Goal: Task Accomplishment & Management: Complete application form

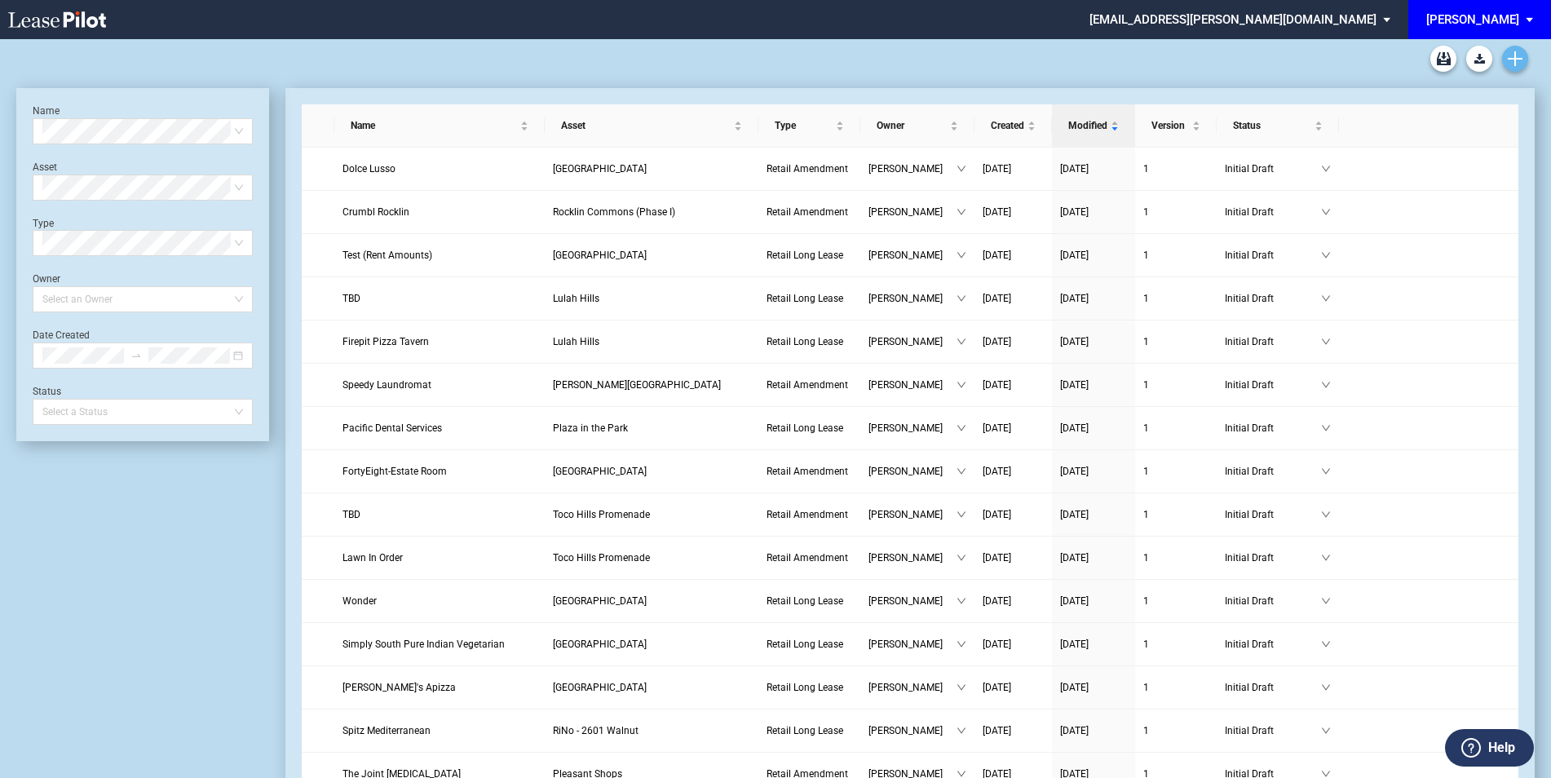
click at [1515, 64] on use "Create new document" at bounding box center [1515, 58] width 15 height 15
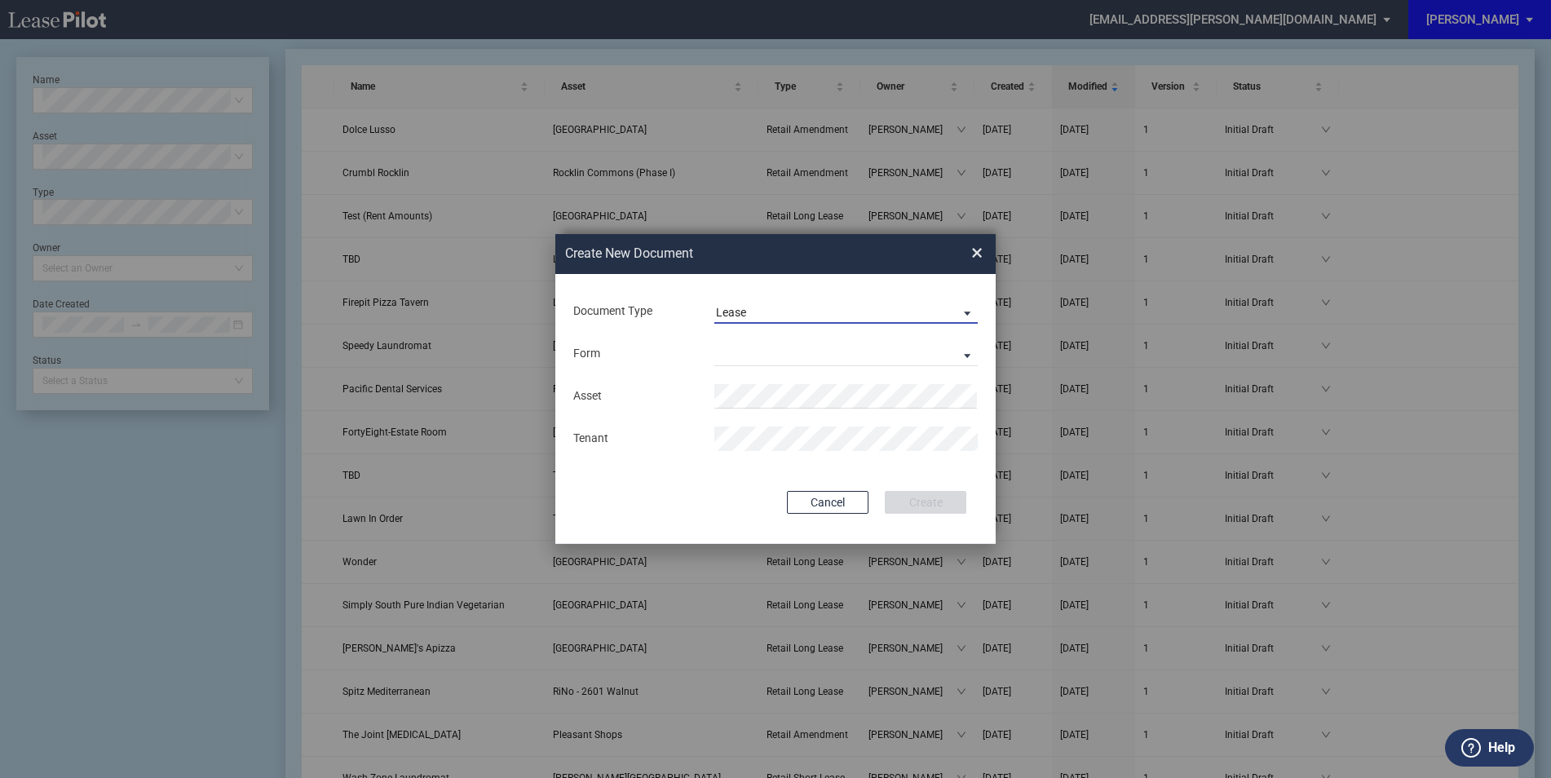
click at [802, 310] on span "Lease" at bounding box center [833, 313] width 234 height 16
click at [780, 350] on div "Amendment" at bounding box center [751, 352] width 70 height 18
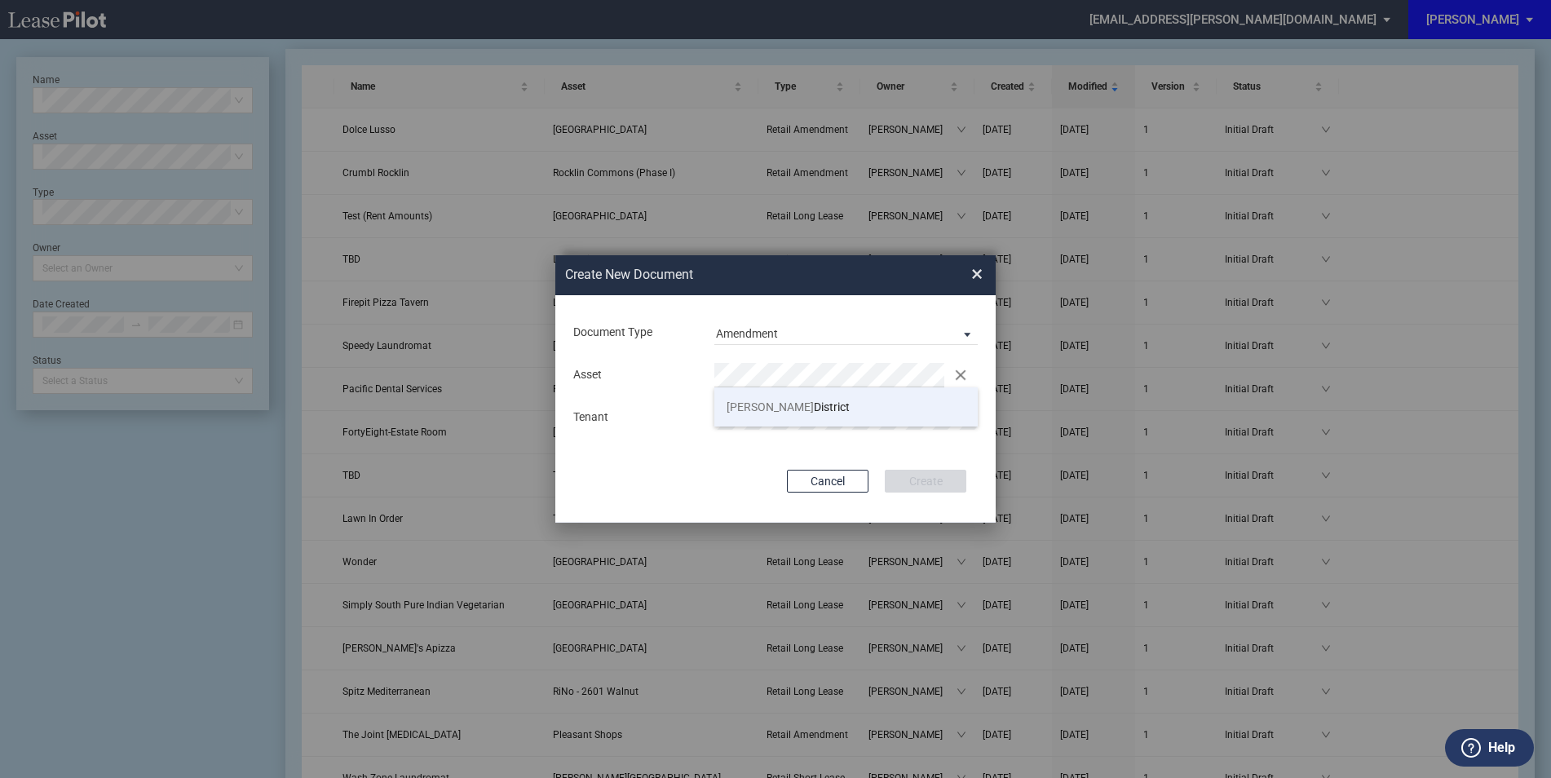
click at [769, 414] on li "[PERSON_NAME][GEOGRAPHIC_DATA]" at bounding box center [845, 406] width 263 height 39
click at [922, 475] on button "Create" at bounding box center [926, 481] width 82 height 23
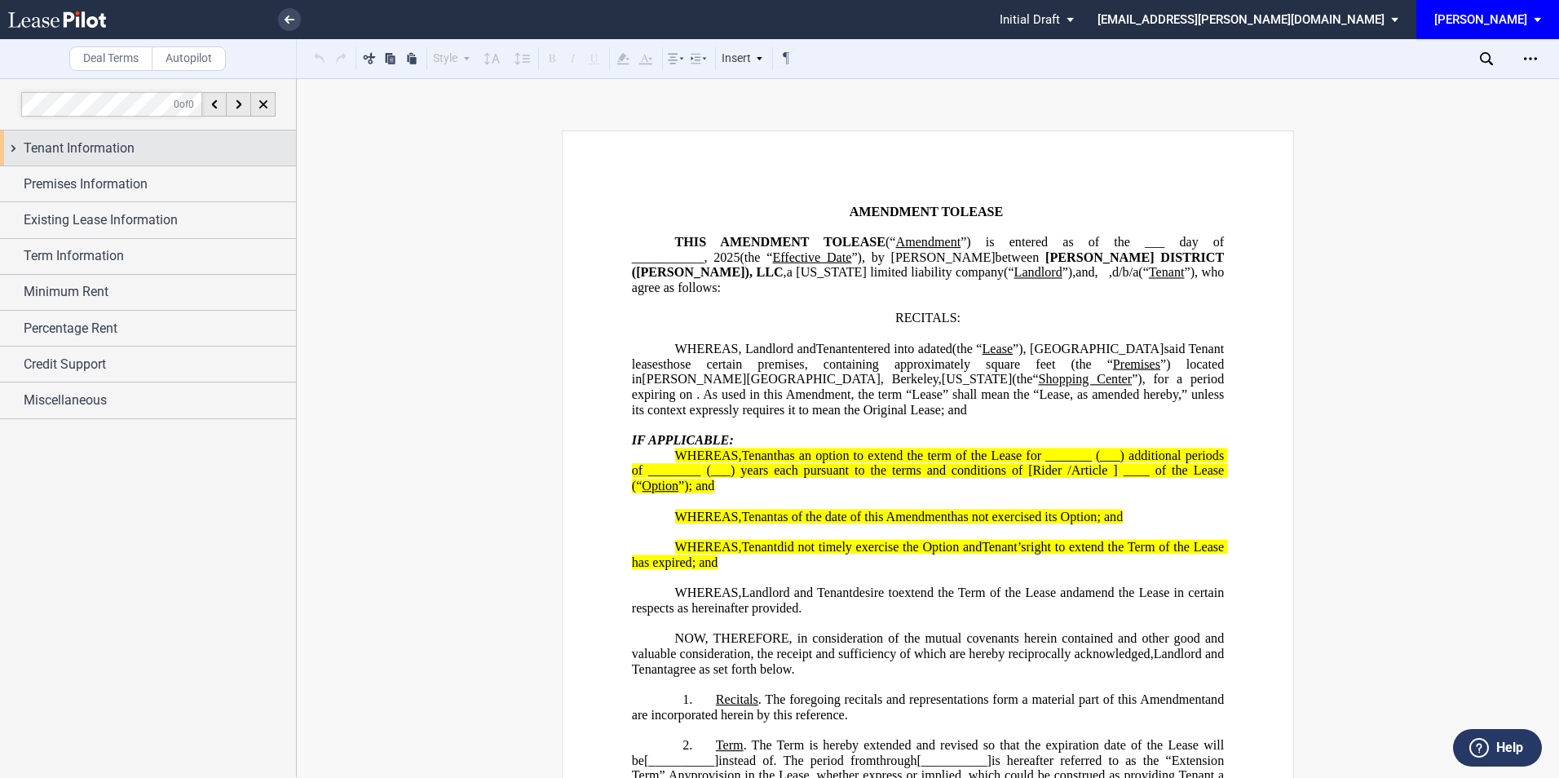
click at [150, 145] on div "Tenant Information" at bounding box center [160, 149] width 272 height 20
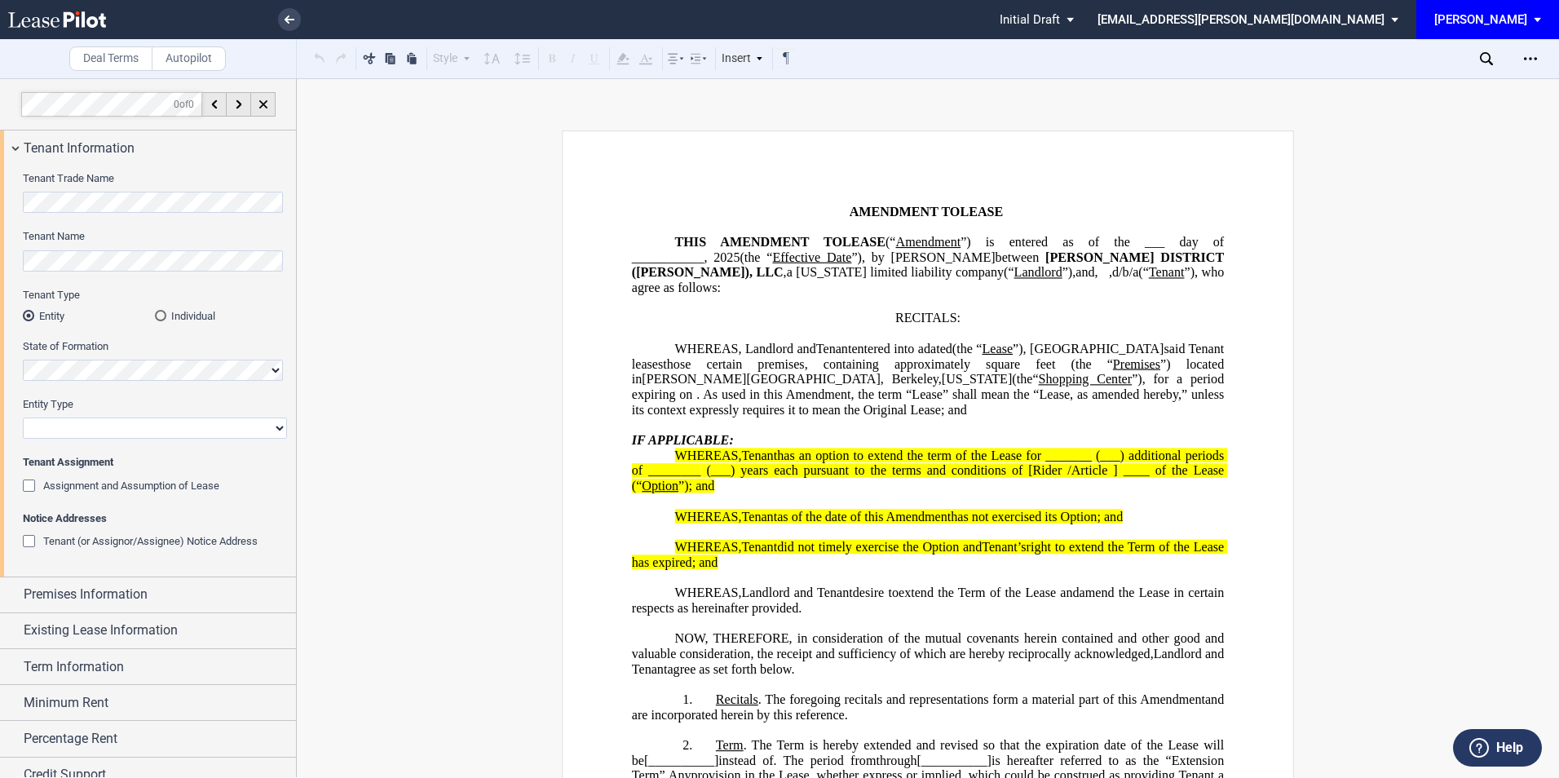
click at [164, 316] on div "Individual" at bounding box center [160, 315] width 11 height 11
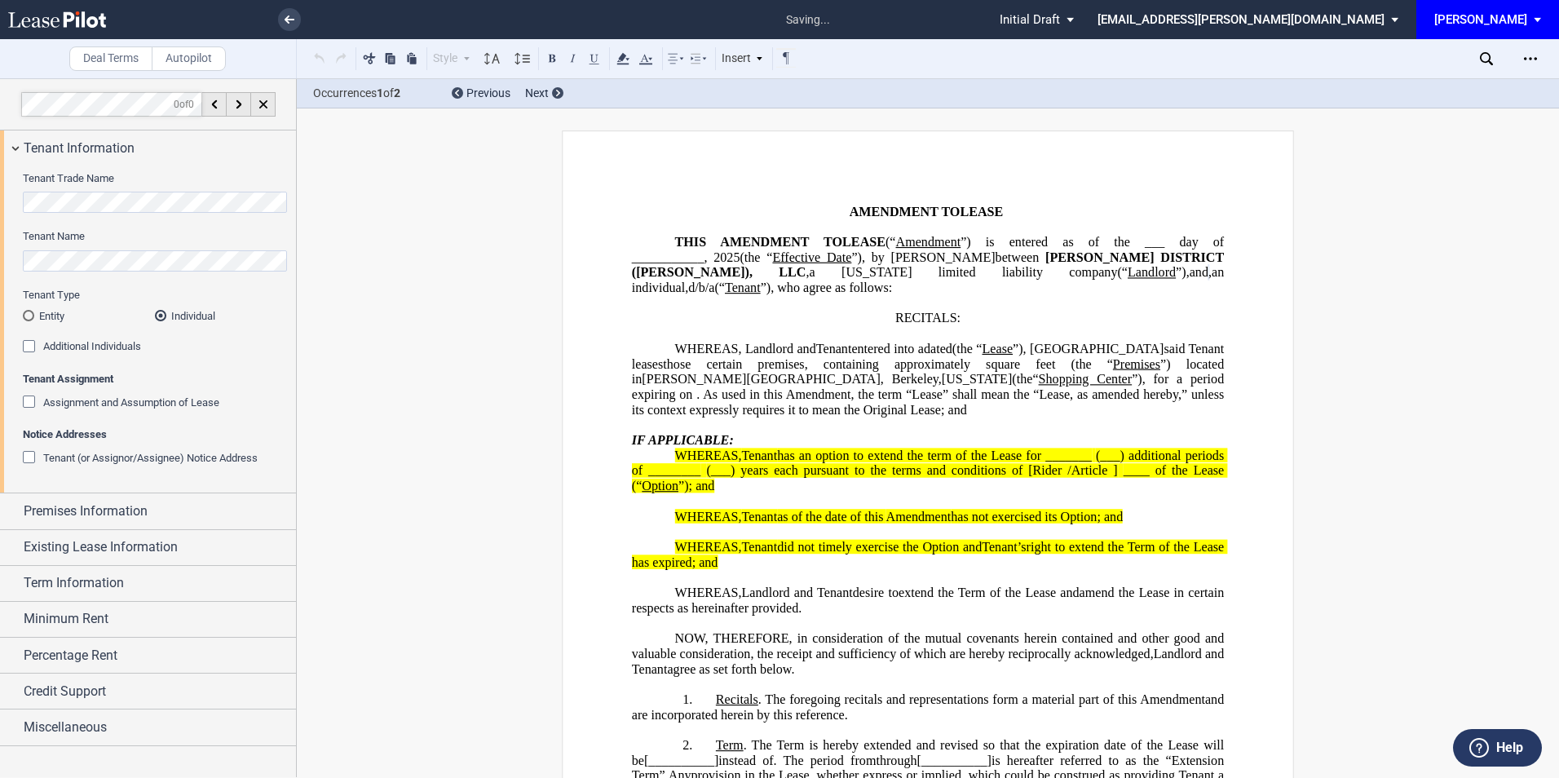
click at [32, 347] on div "Additional Individuals" at bounding box center [31, 348] width 16 height 16
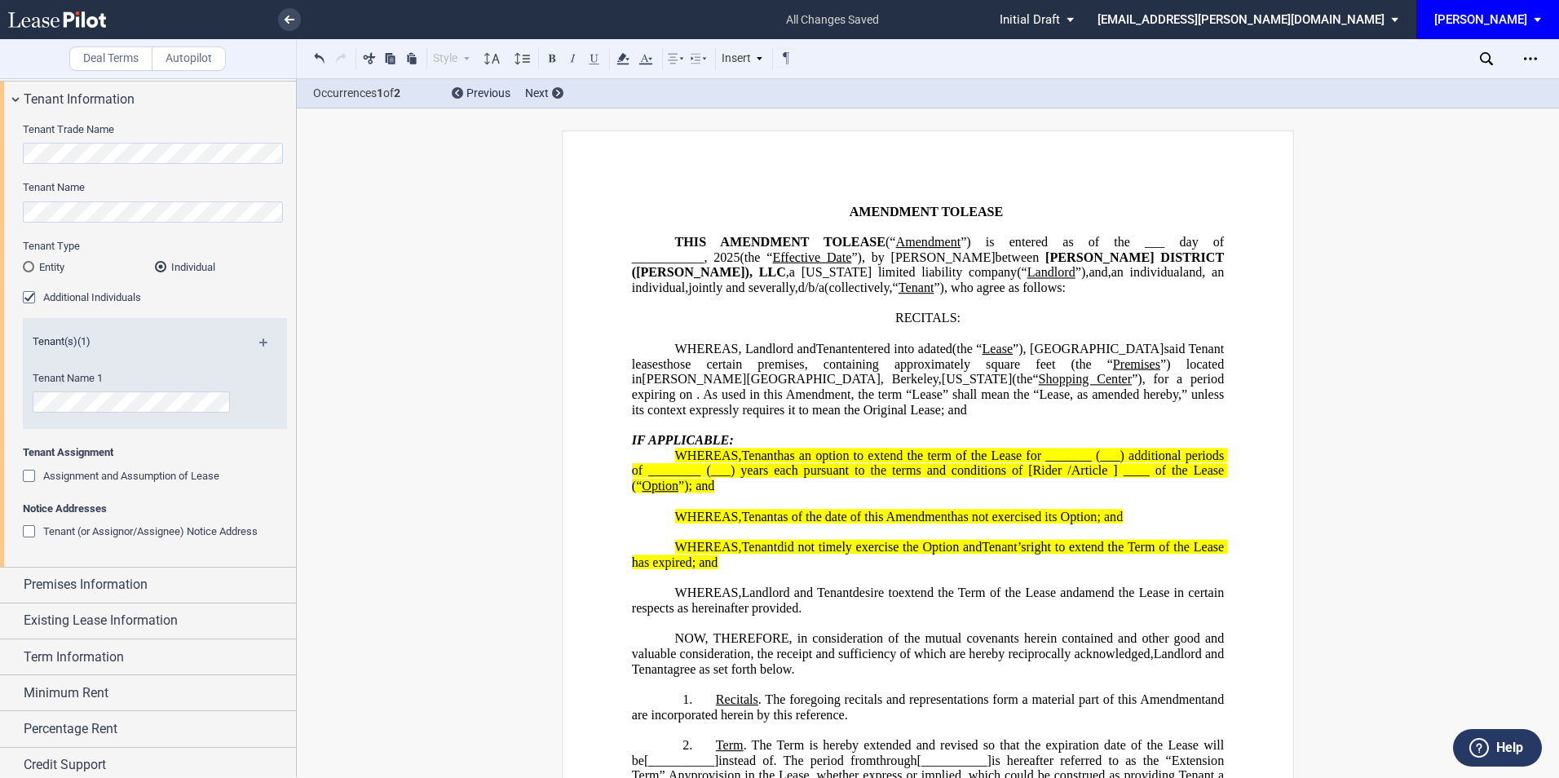
scroll to position [91, 0]
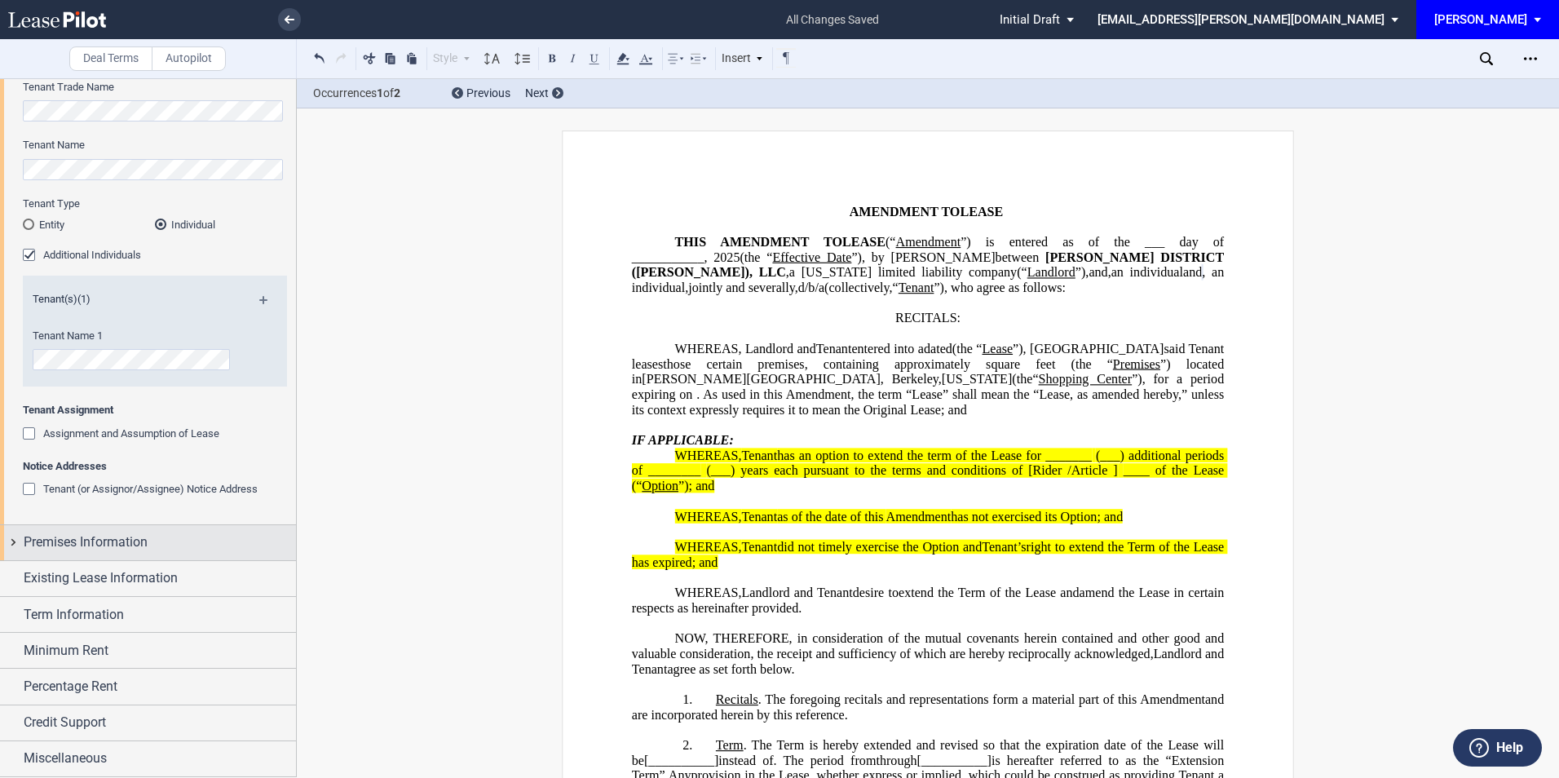
click at [134, 545] on span "Premises Information" at bounding box center [86, 543] width 124 height 20
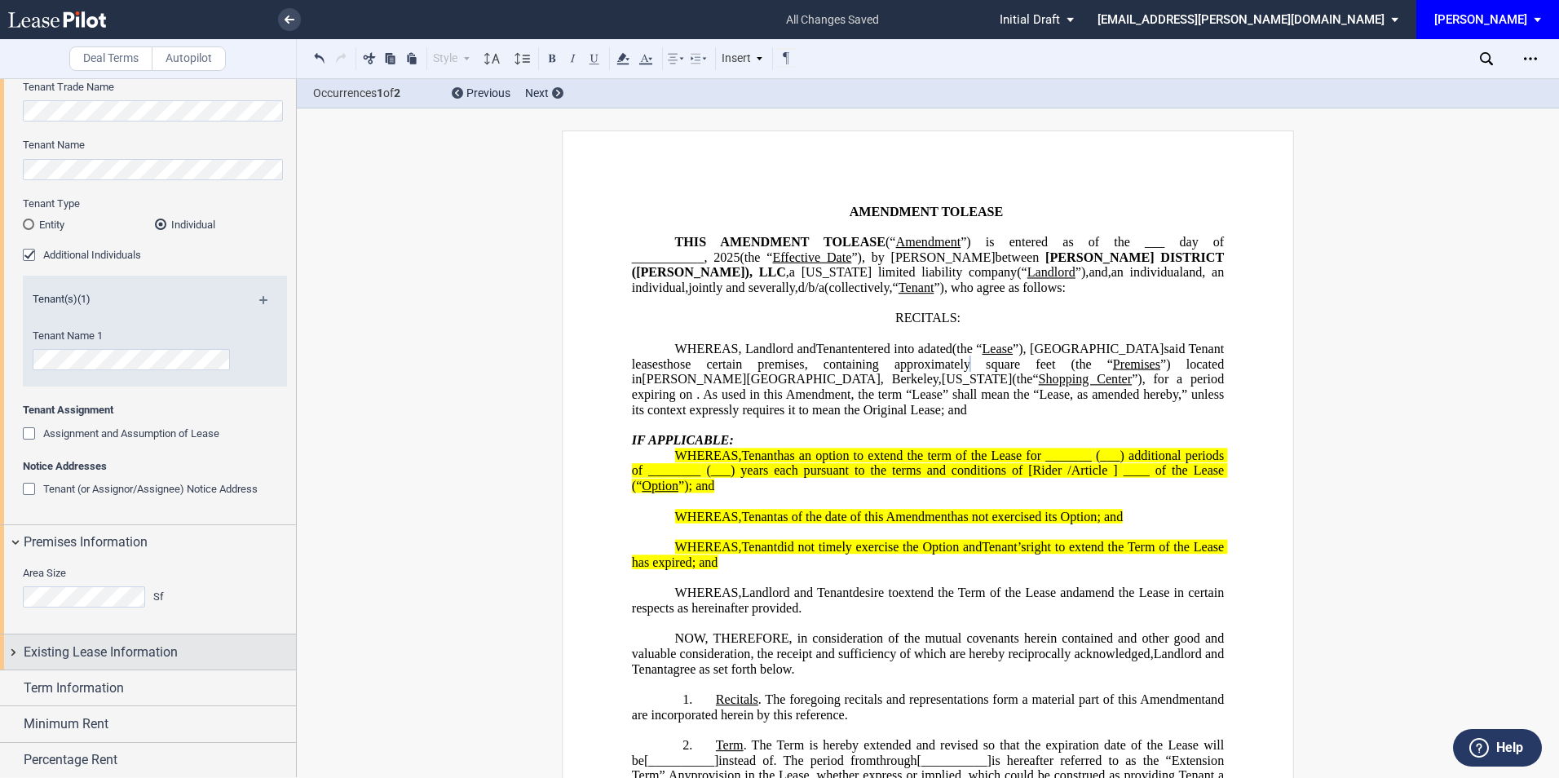
click at [103, 650] on span "Existing Lease Information" at bounding box center [101, 653] width 154 height 20
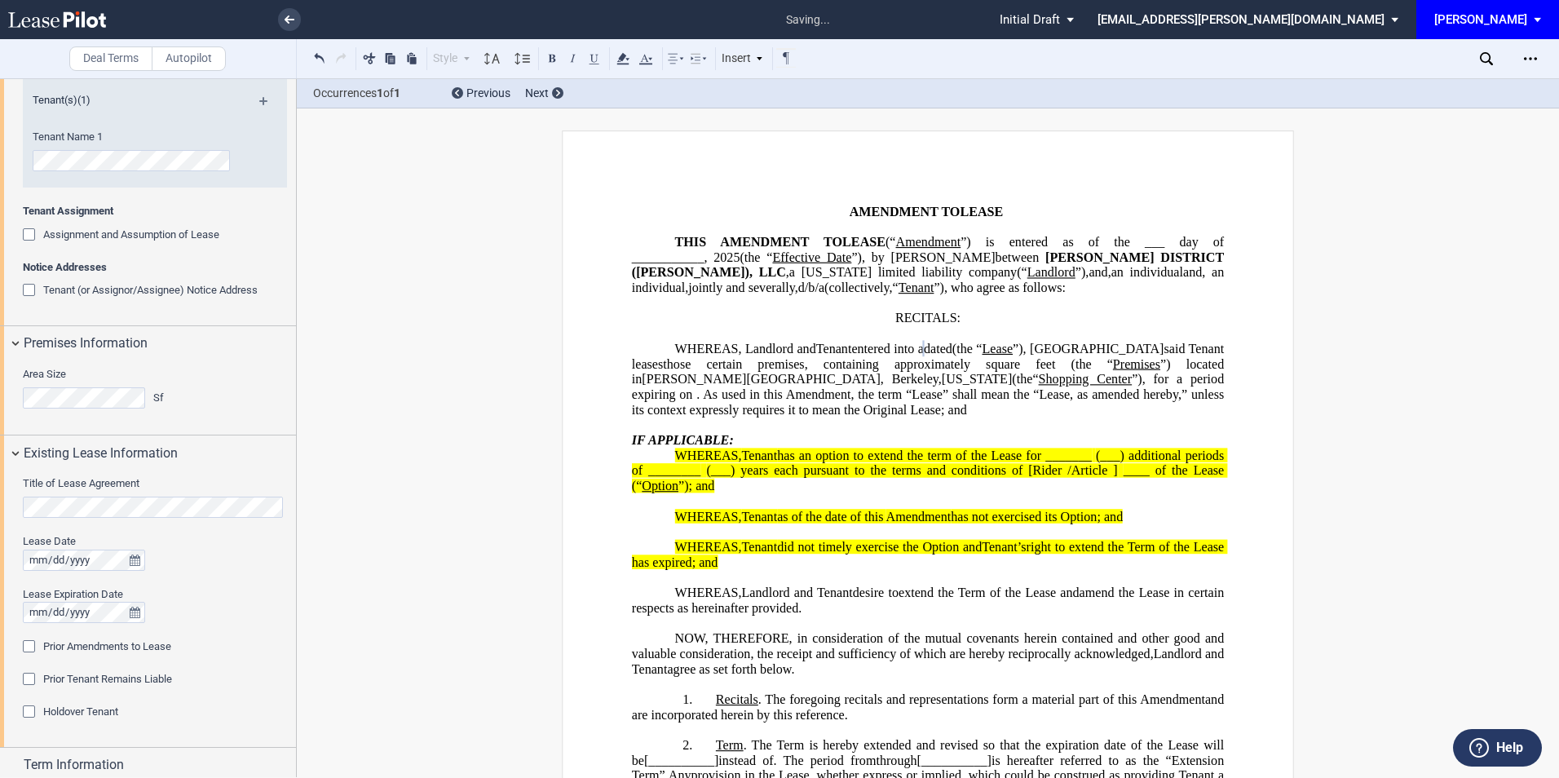
scroll to position [309, 0]
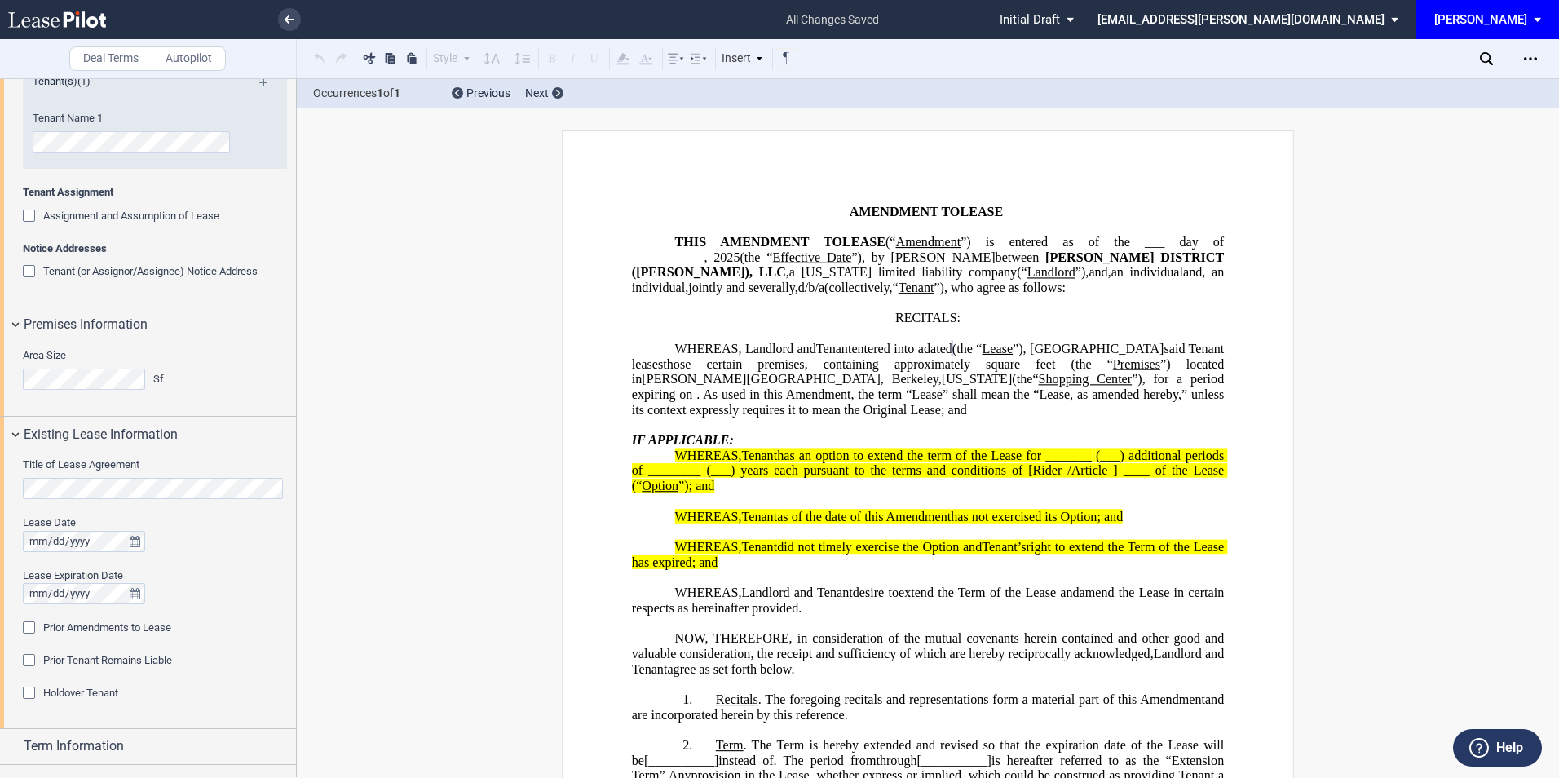
click at [29, 629] on div "Prior Amendments to Lease" at bounding box center [31, 629] width 16 height 16
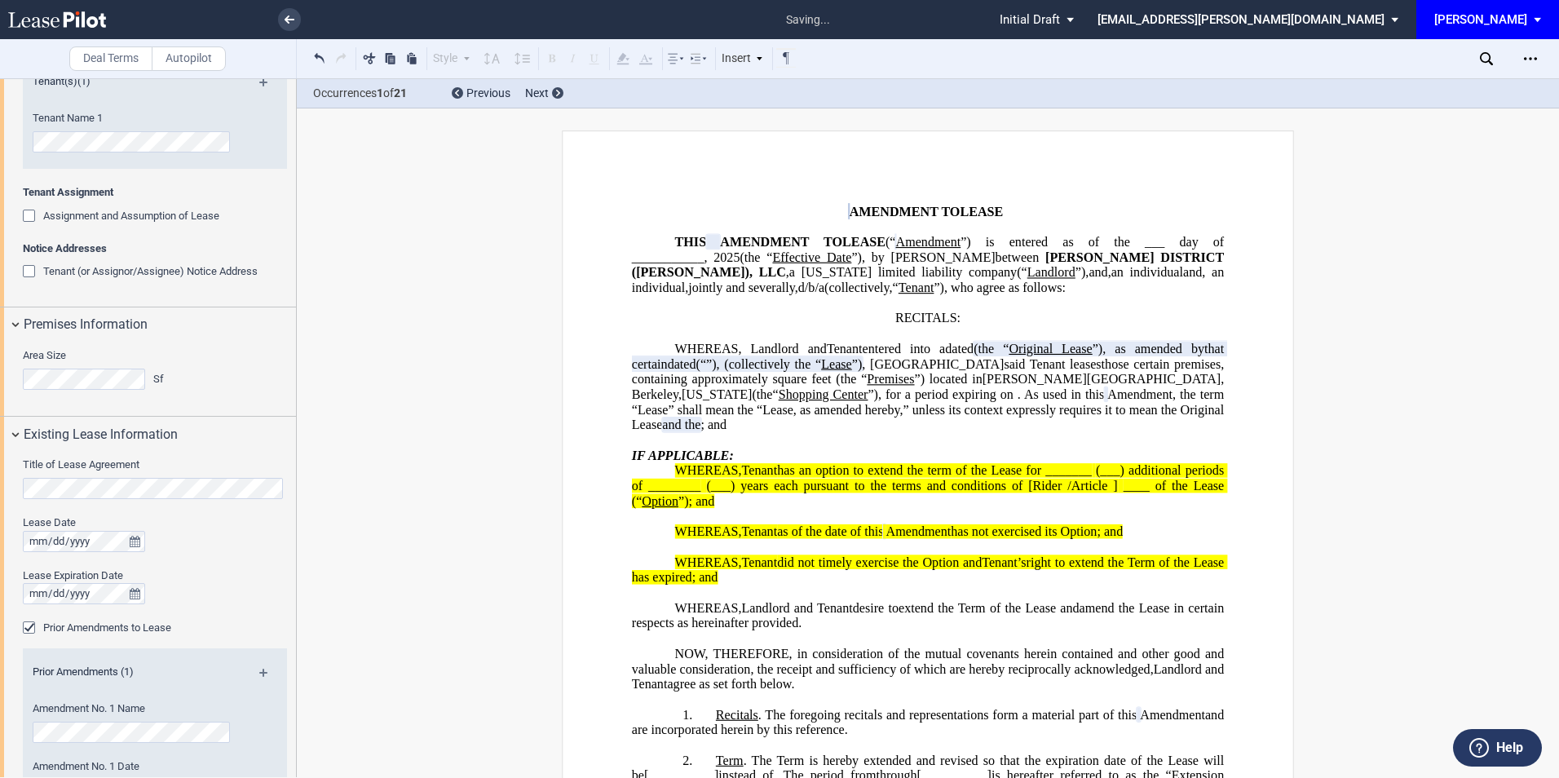
click at [263, 673] on md-icon at bounding box center [270, 679] width 22 height 20
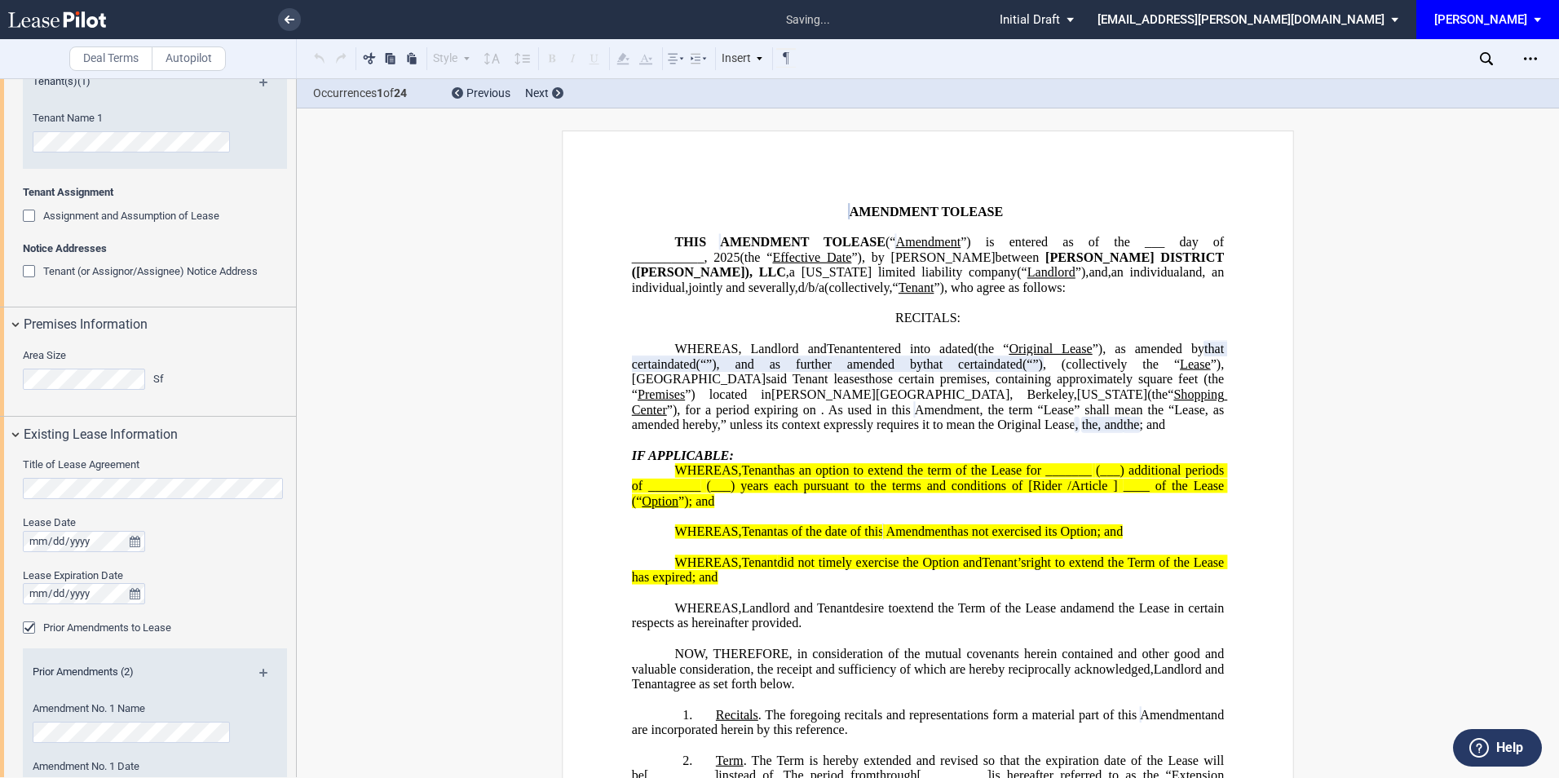
click at [263, 673] on md-icon at bounding box center [270, 679] width 22 height 20
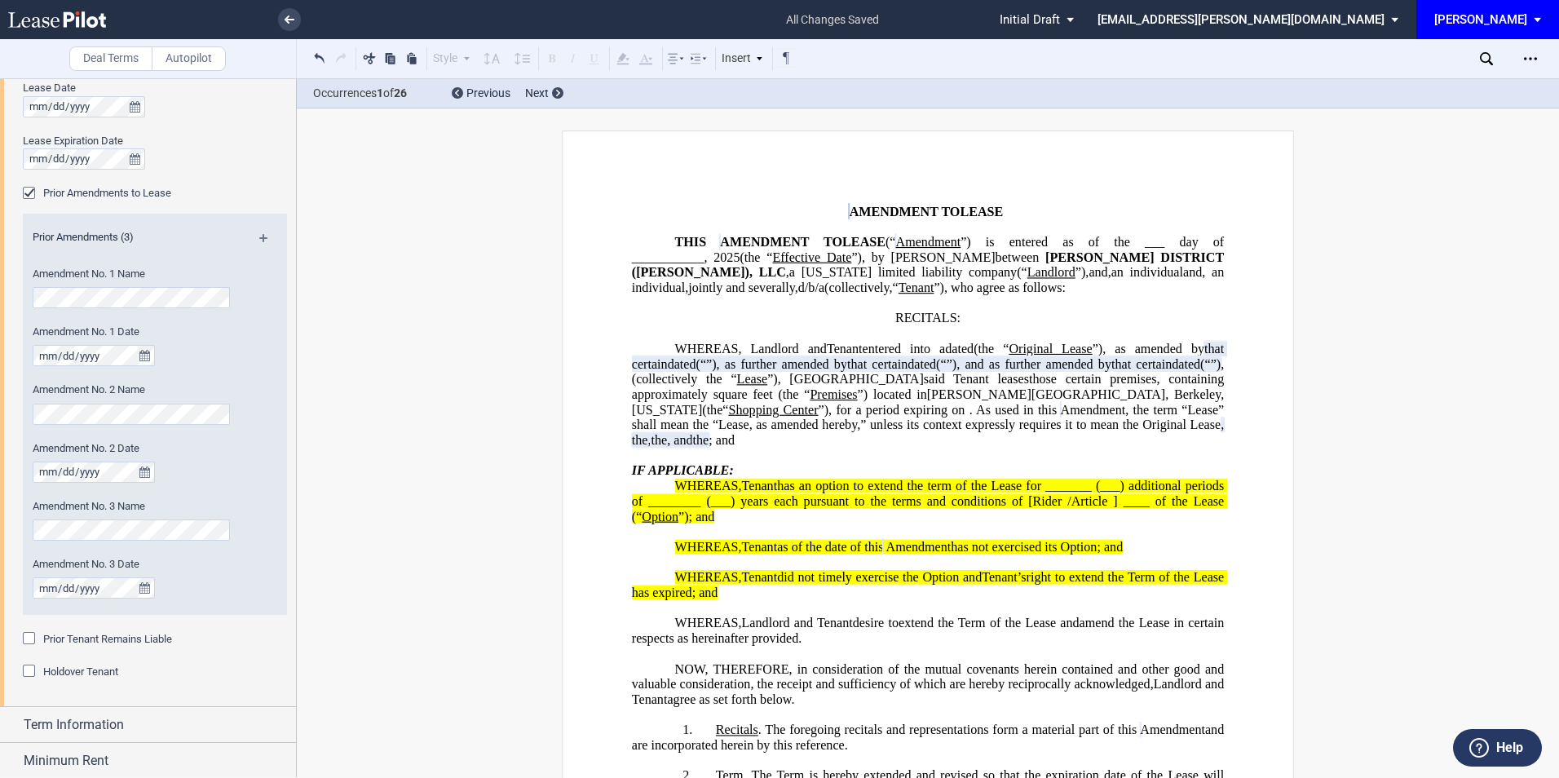
scroll to position [852, 0]
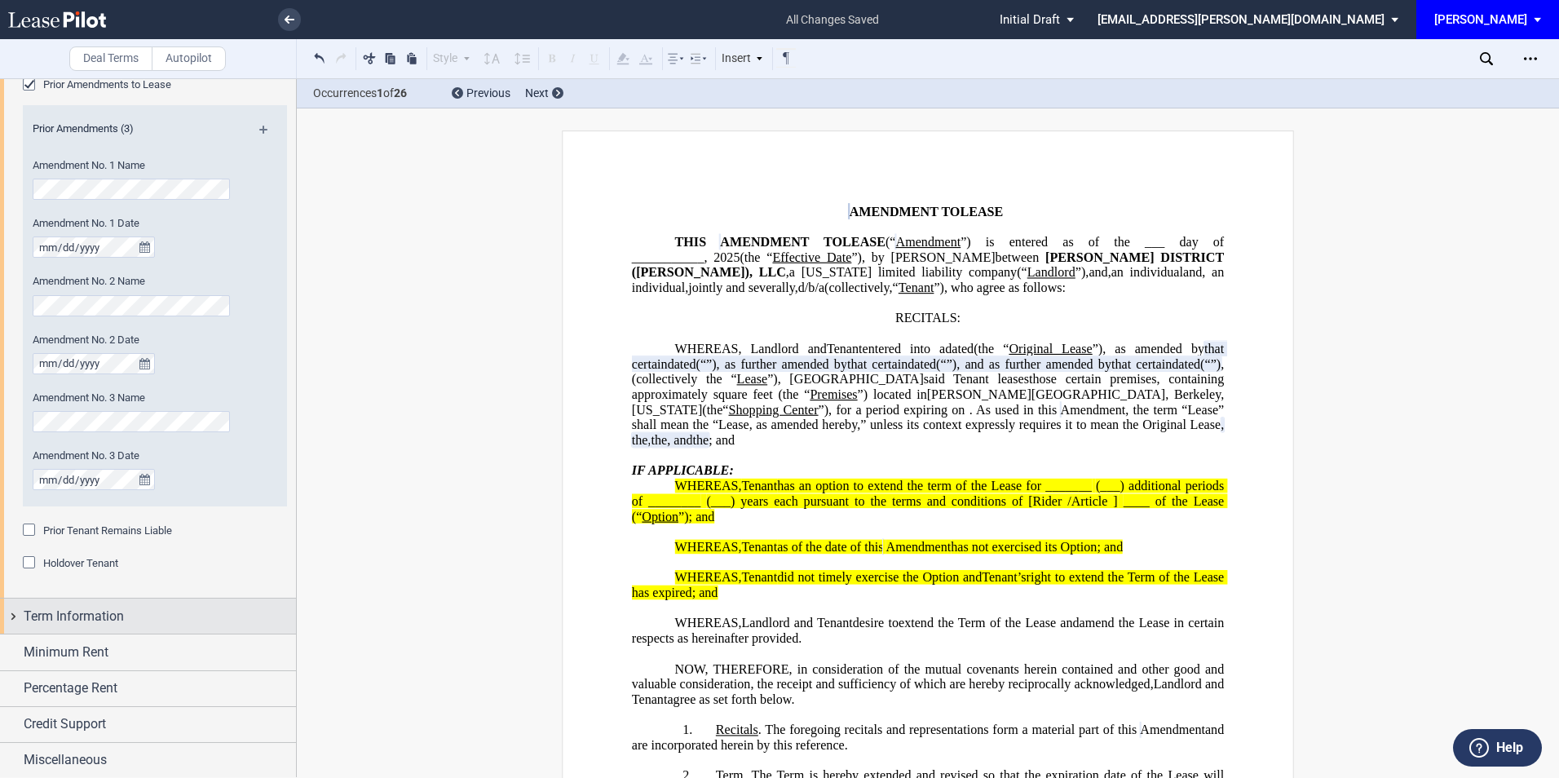
click at [74, 618] on span "Term Information" at bounding box center [74, 617] width 100 height 20
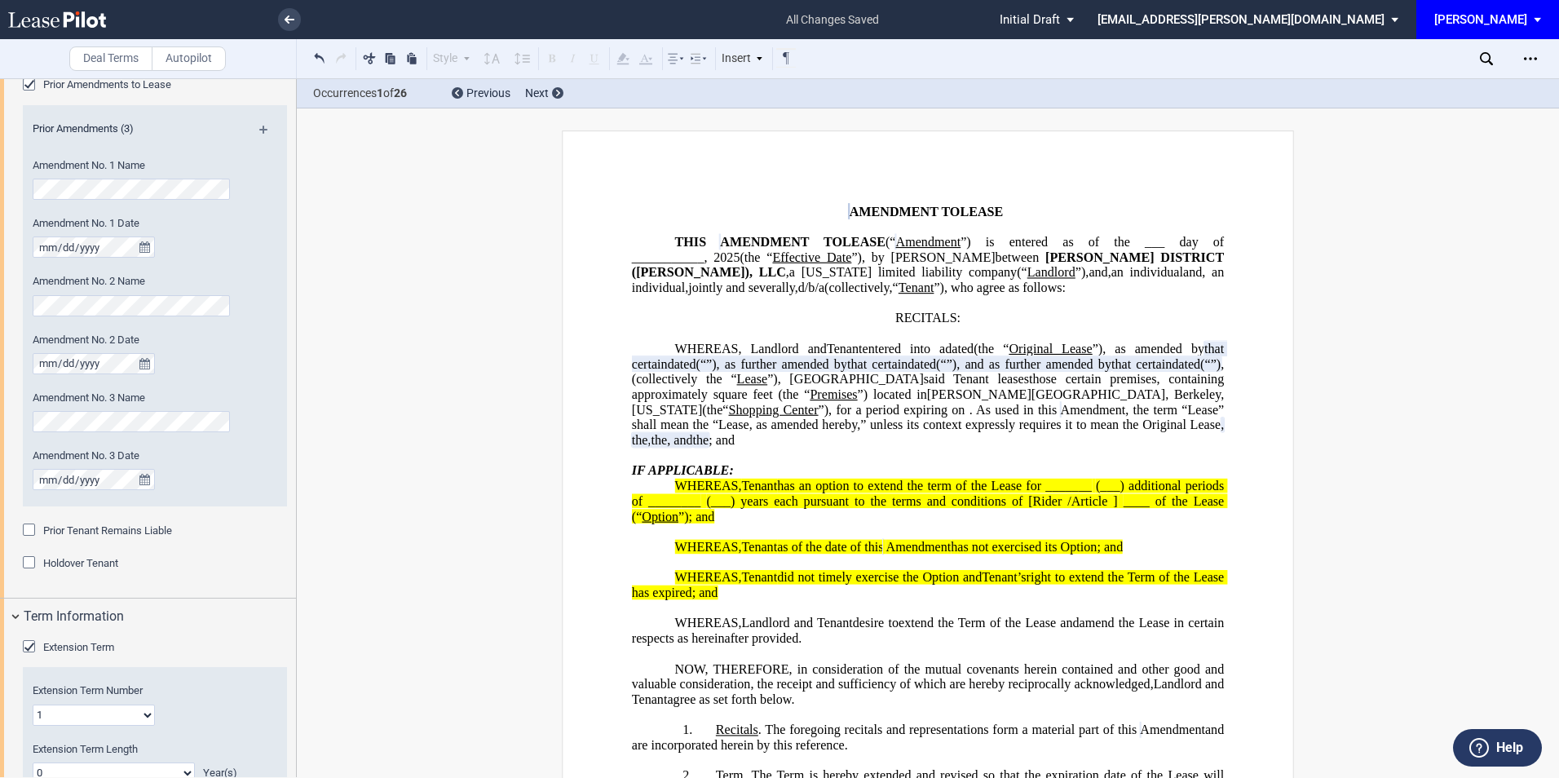
click at [29, 647] on div "Extension Term" at bounding box center [31, 648] width 16 height 16
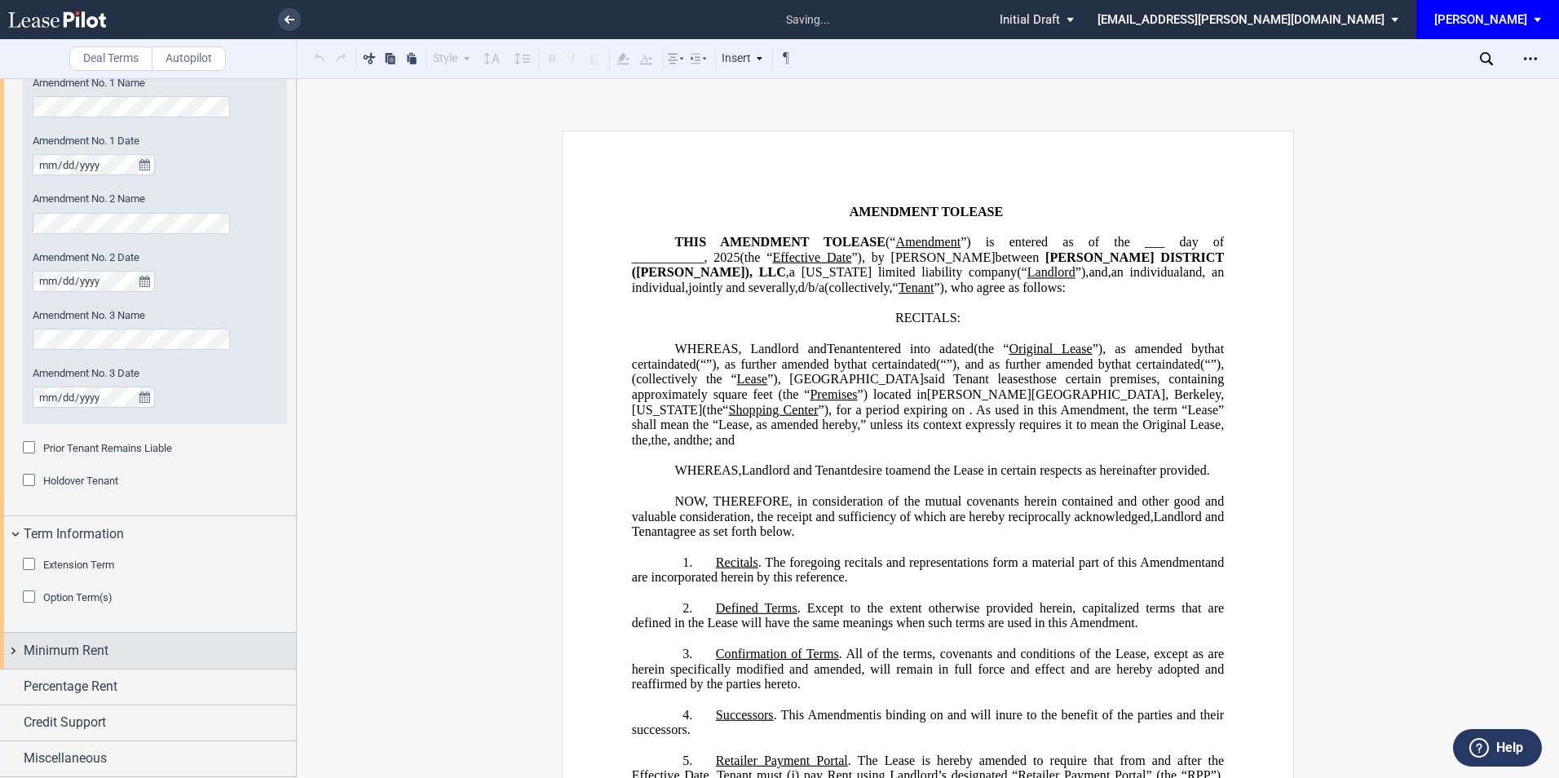
click at [74, 643] on span "Minimum Rent" at bounding box center [66, 651] width 85 height 20
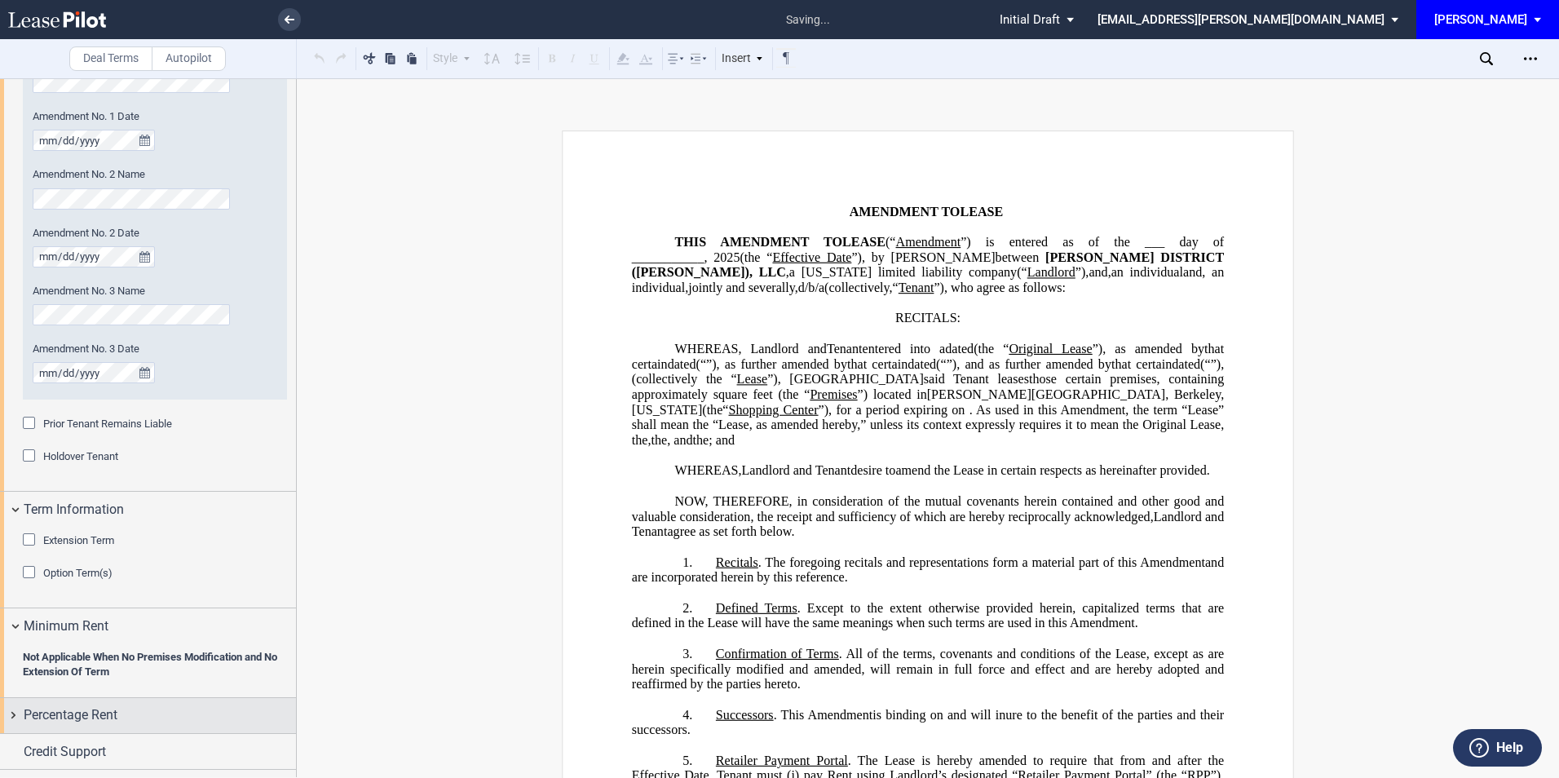
click at [75, 705] on span "Percentage Rent" at bounding box center [71, 715] width 94 height 20
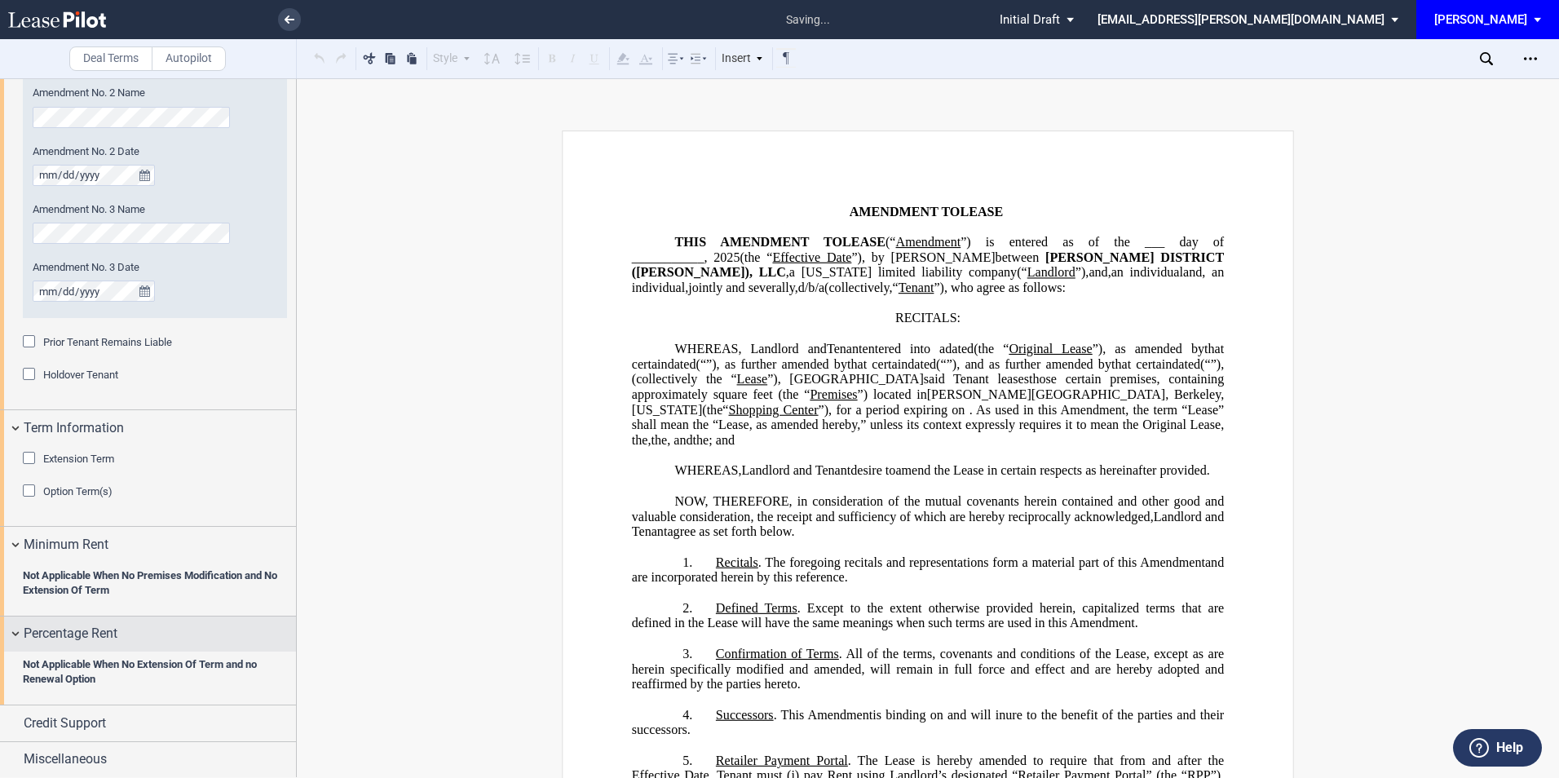
scroll to position [1041, 0]
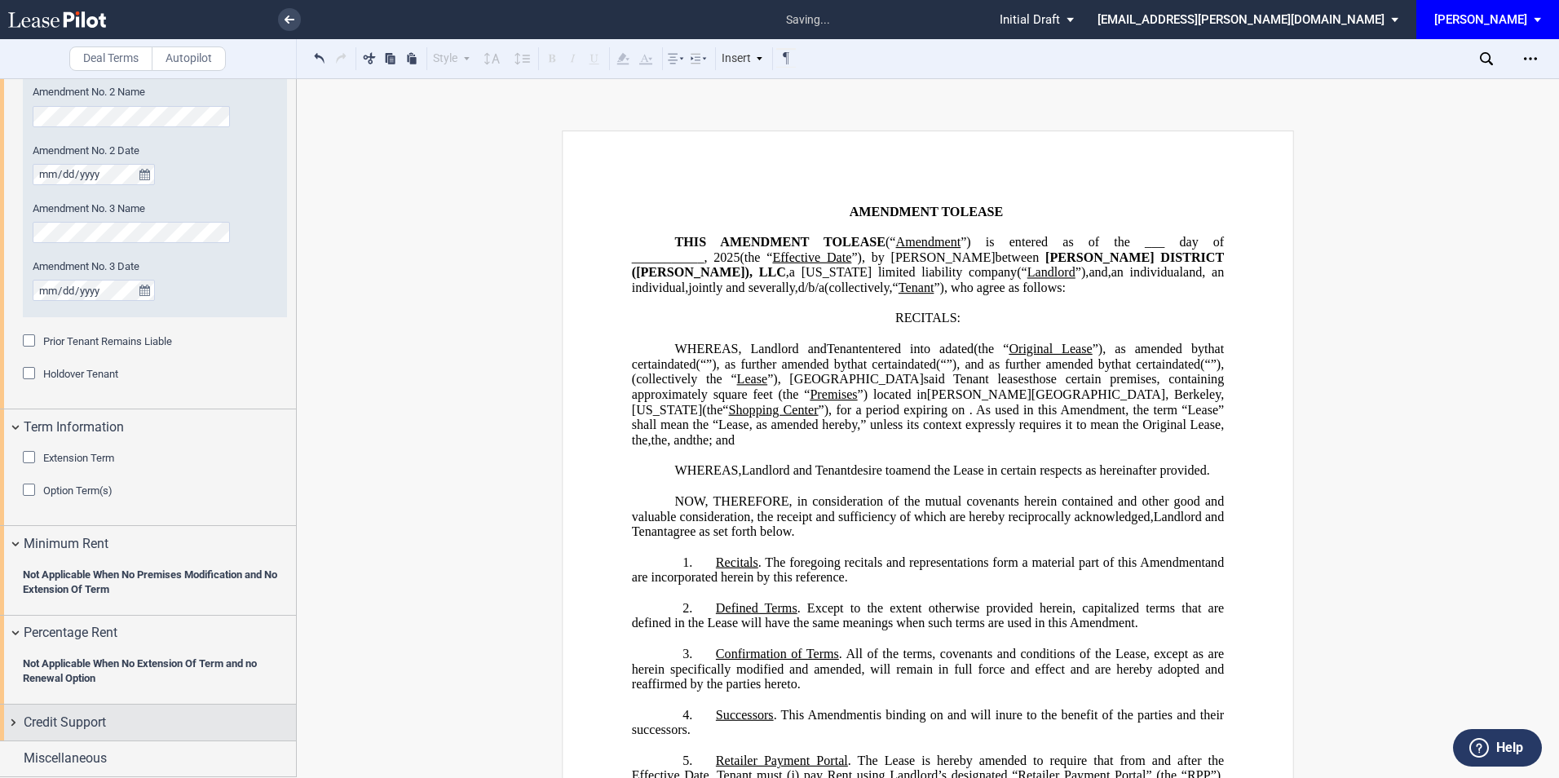
click at [73, 732] on span "Credit Support" at bounding box center [65, 723] width 82 height 20
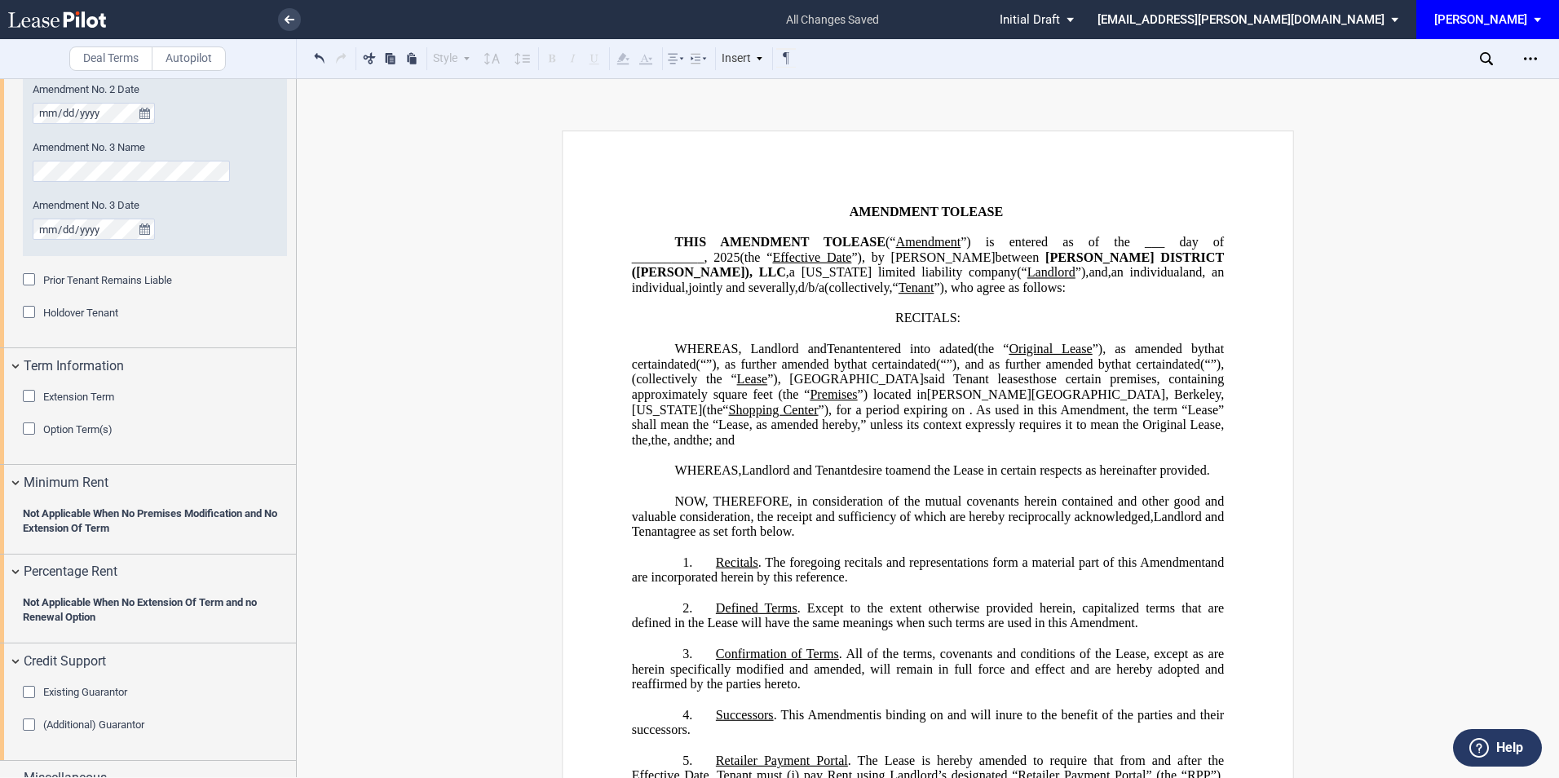
scroll to position [1122, 0]
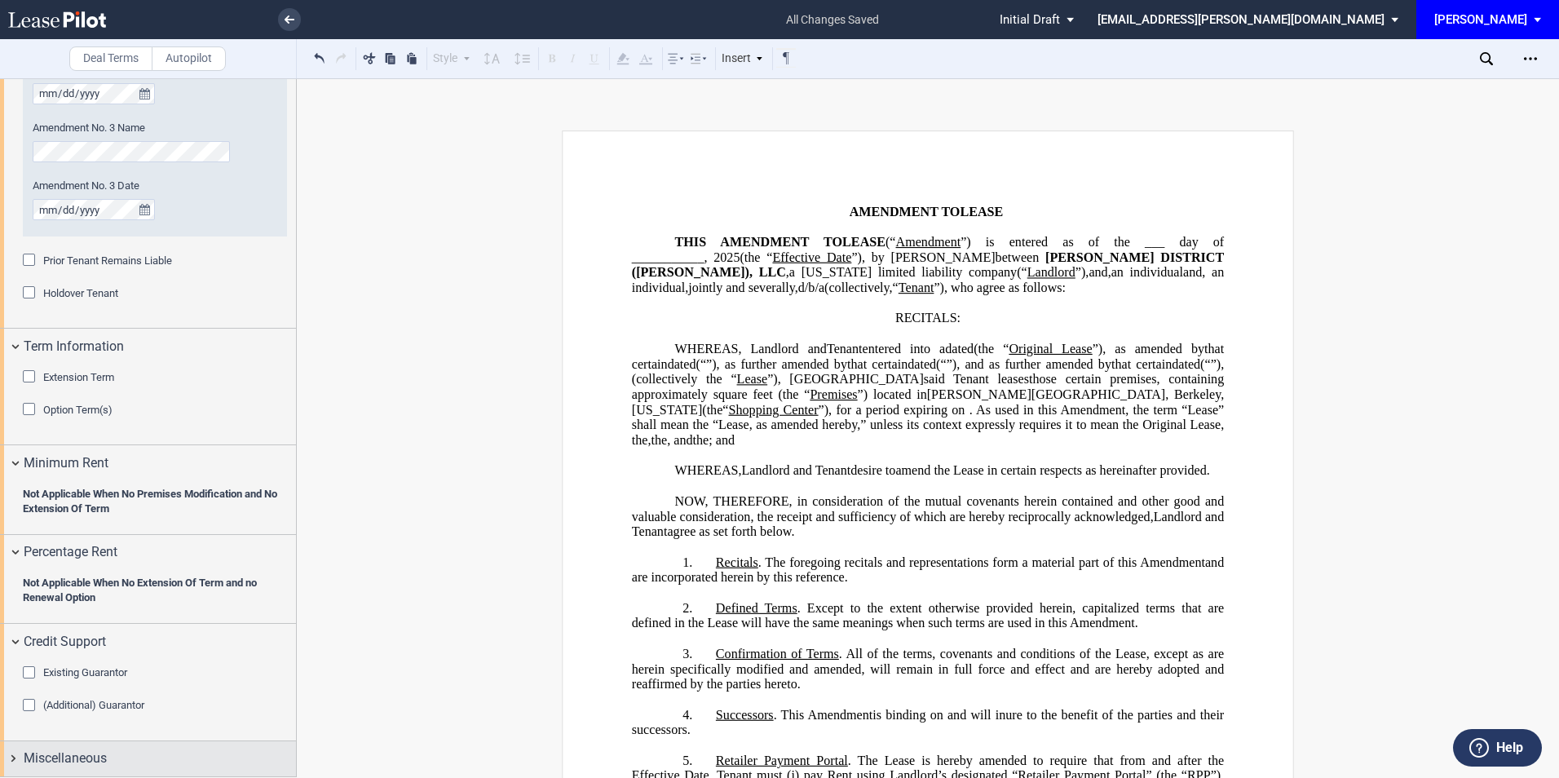
click at [69, 763] on span "Miscellaneous" at bounding box center [65, 759] width 83 height 20
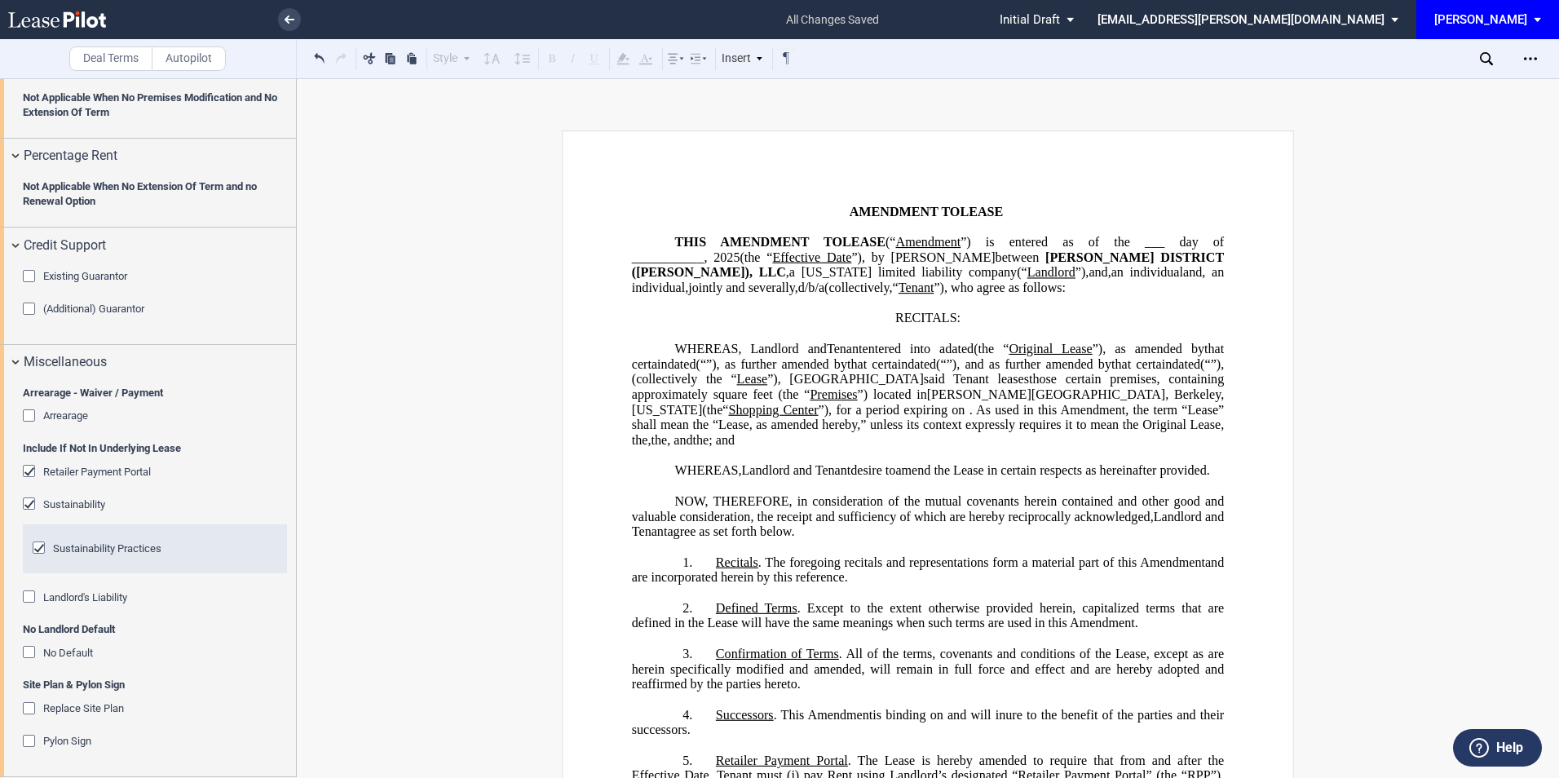
click at [27, 504] on div "Sustainability" at bounding box center [31, 505] width 16 height 16
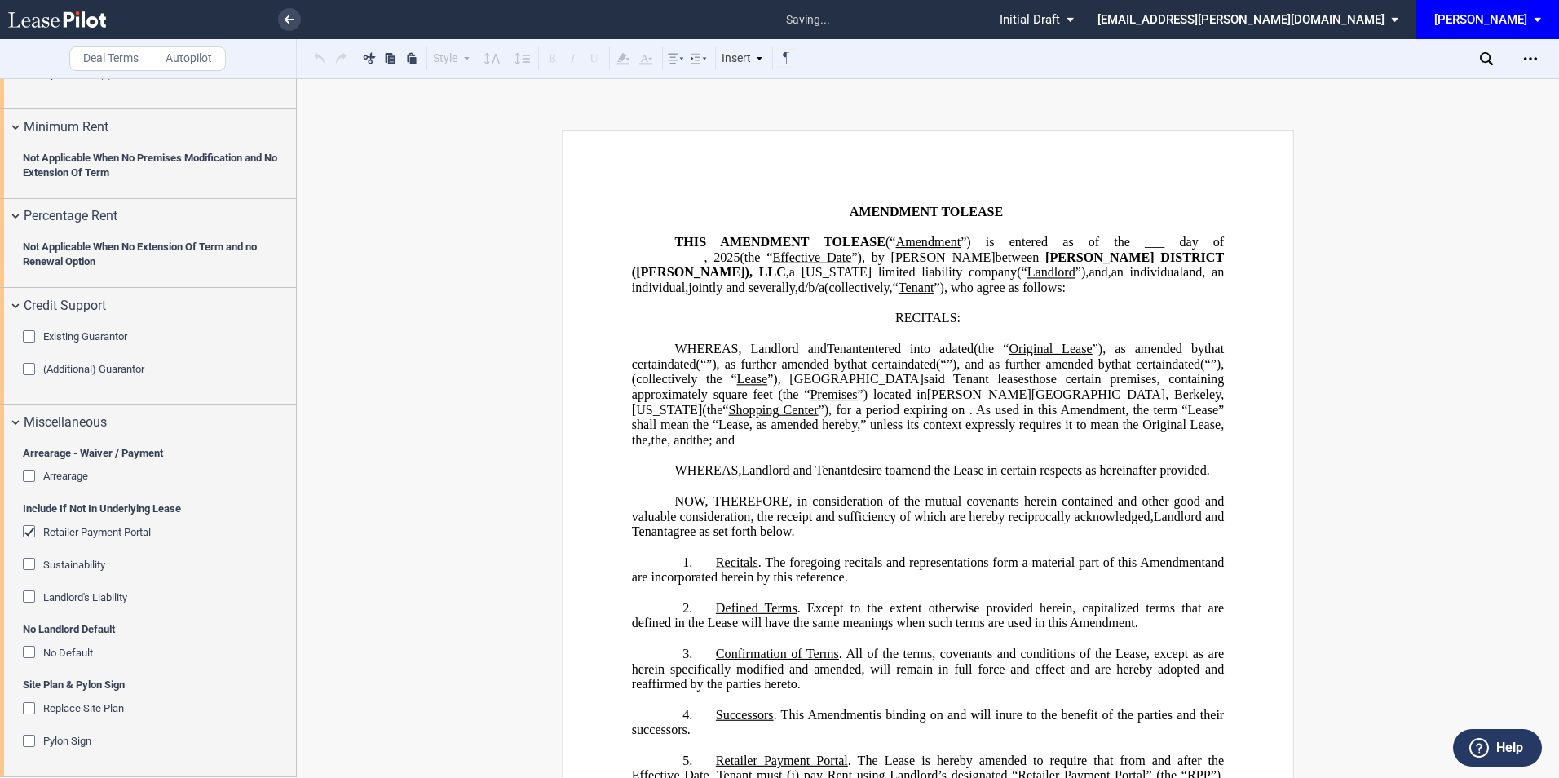
click at [32, 525] on div "Retailer Payment Portal" at bounding box center [31, 533] width 16 height 16
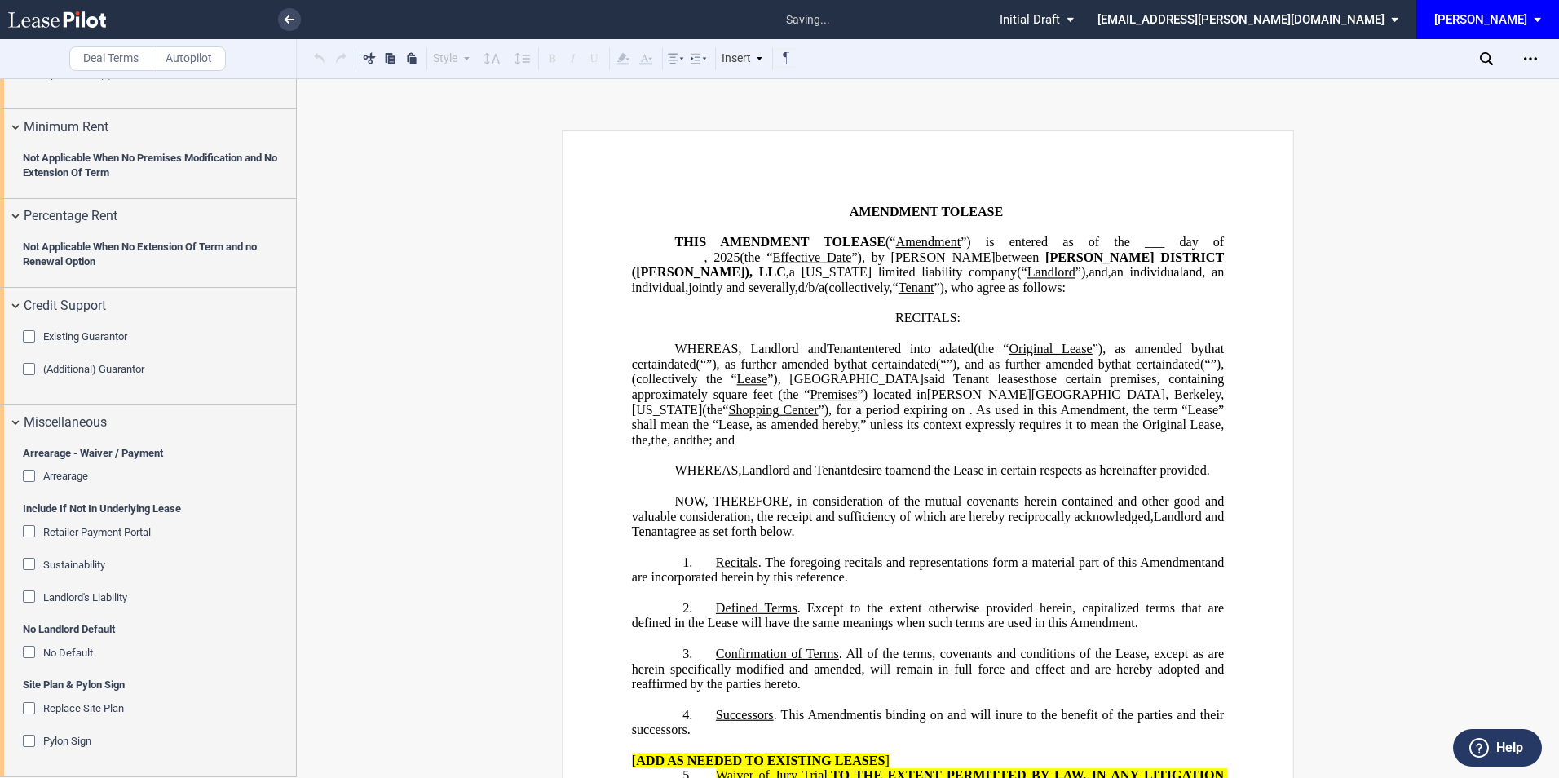
click at [29, 648] on div "No Default" at bounding box center [31, 654] width 16 height 16
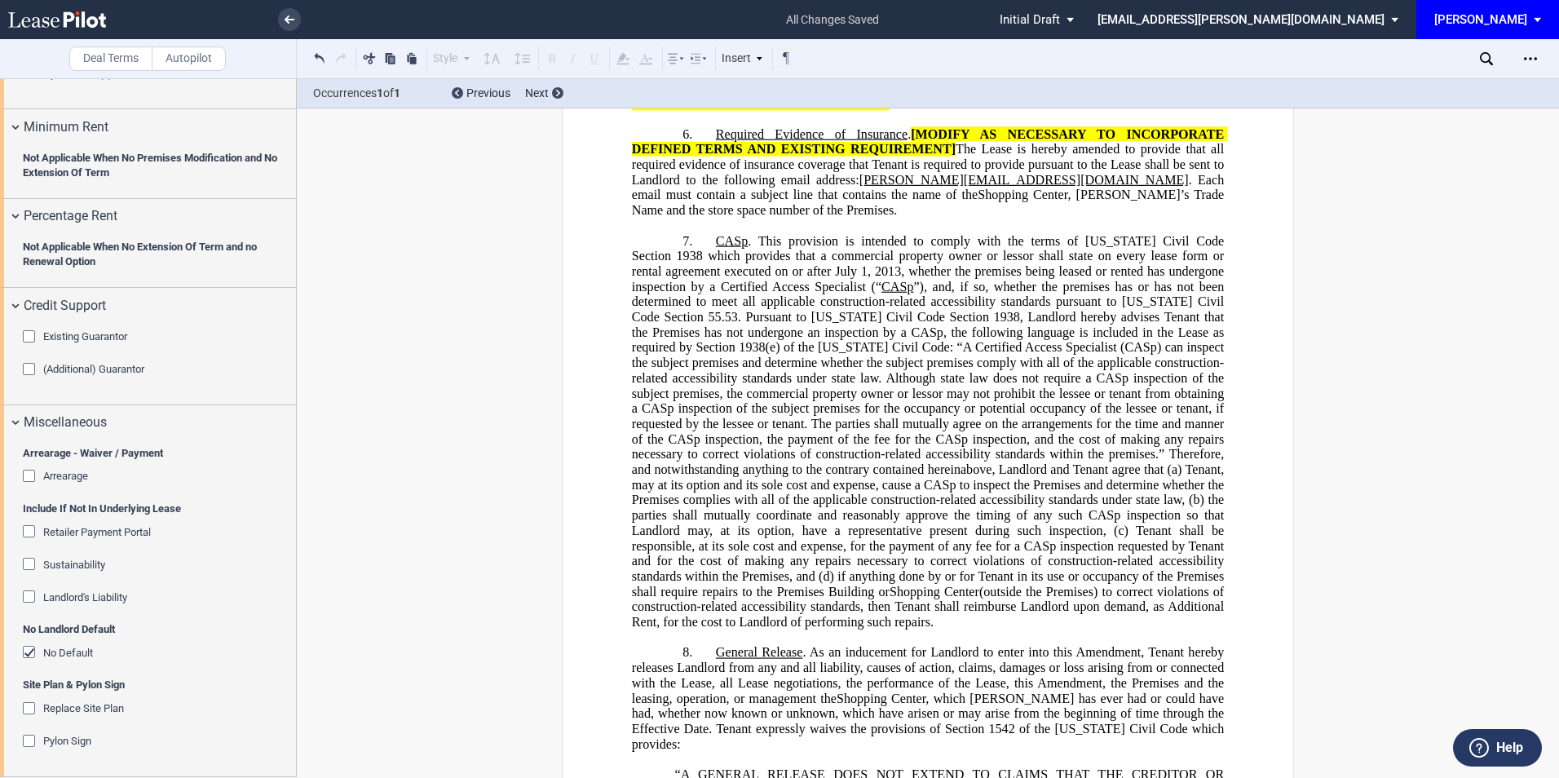
scroll to position [0, 0]
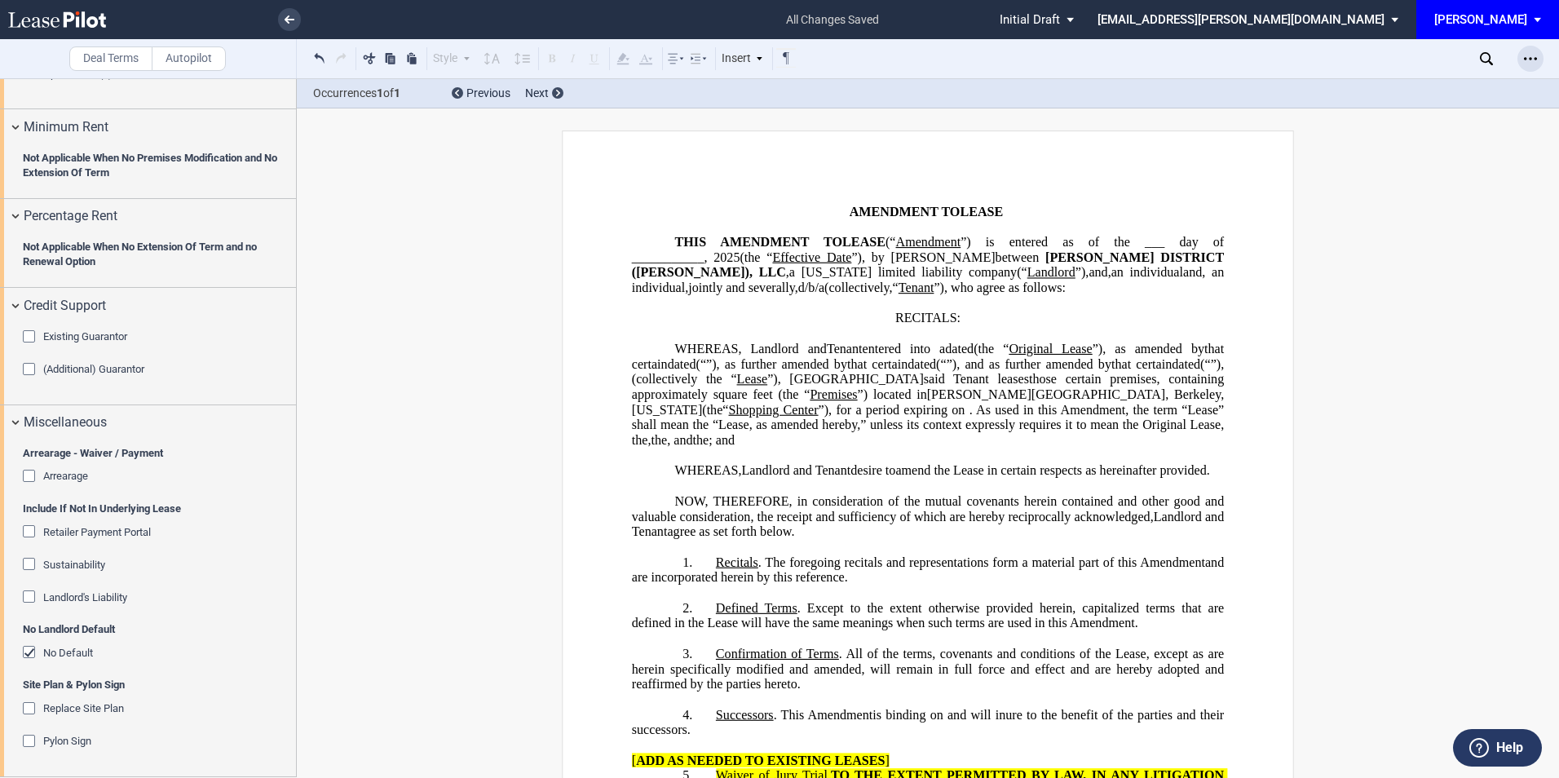
click at [1528, 52] on icon "Open Lease options menu" at bounding box center [1530, 58] width 13 height 13
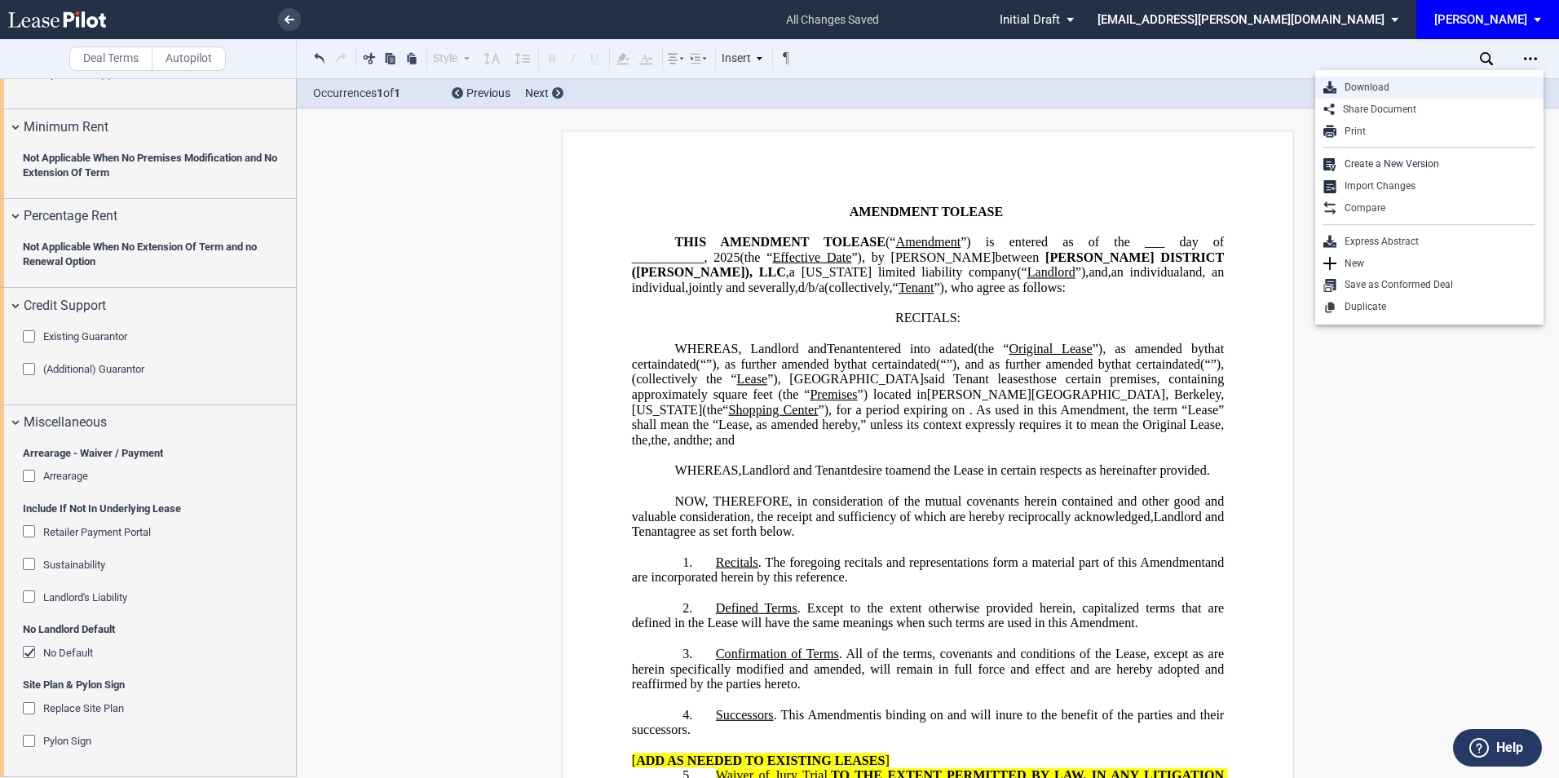
click at [1396, 81] on div "Download" at bounding box center [1436, 88] width 199 height 14
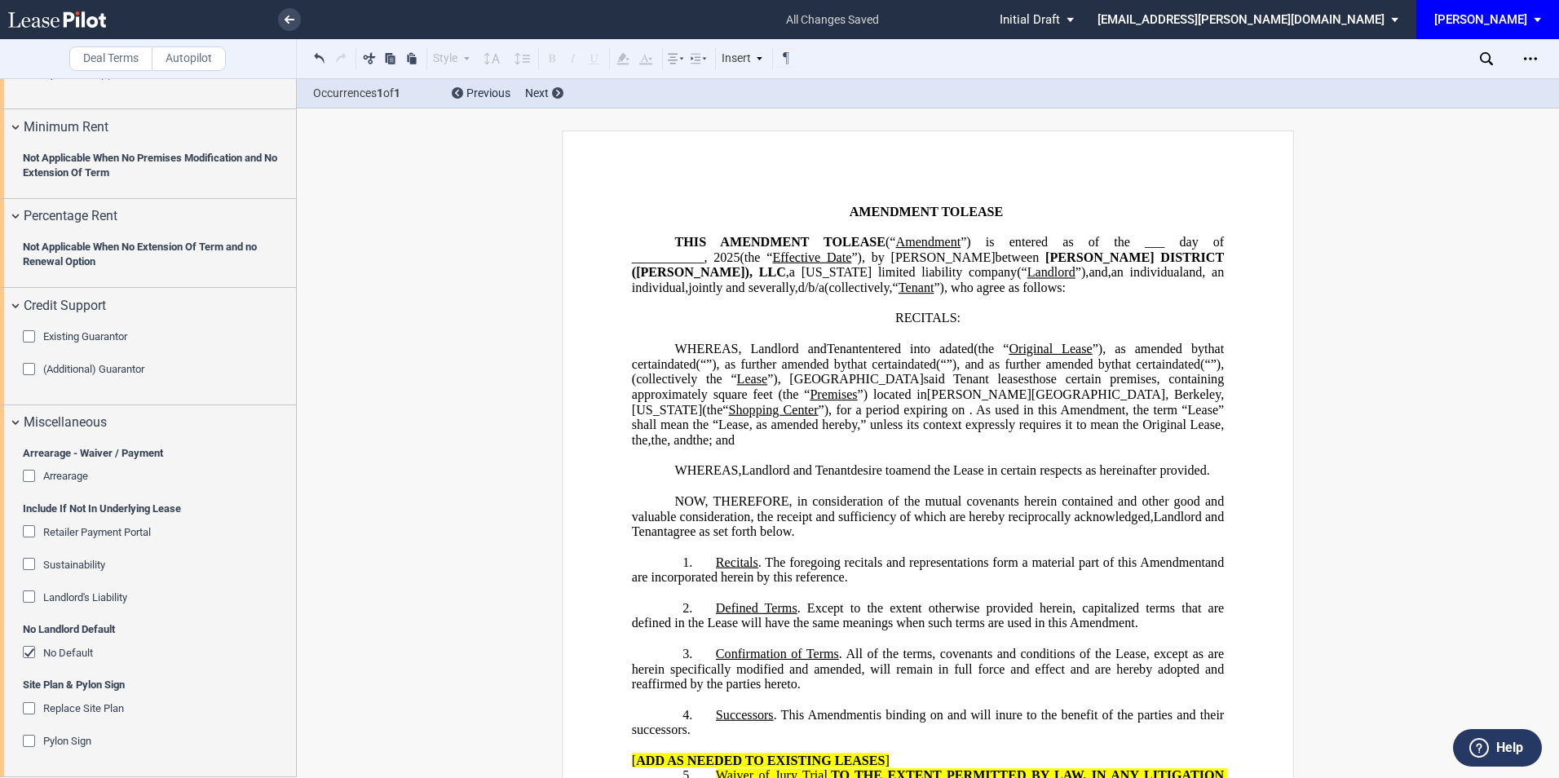
click at [32, 476] on div "Arrearage" at bounding box center [31, 478] width 16 height 16
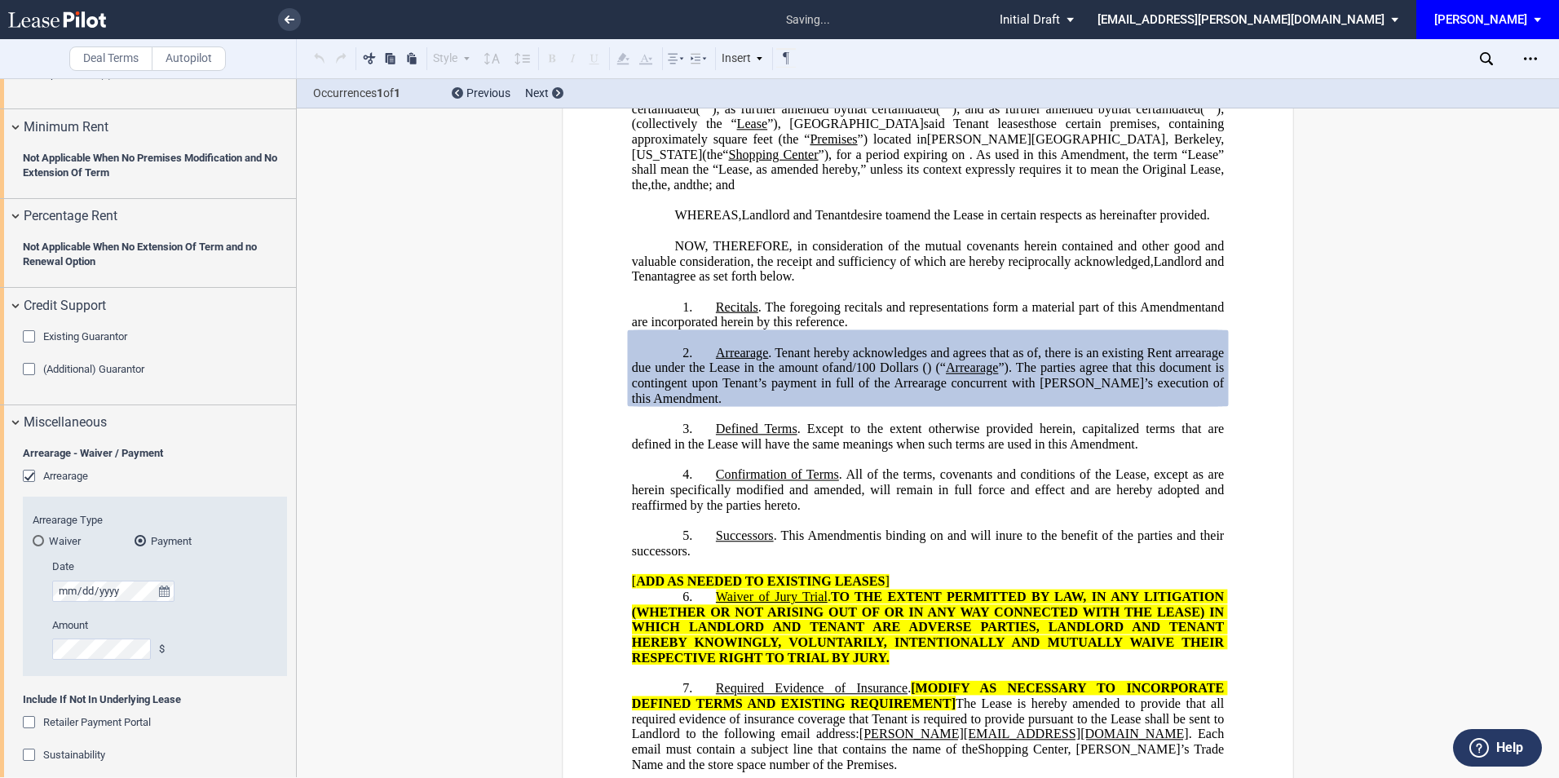
scroll to position [275, 0]
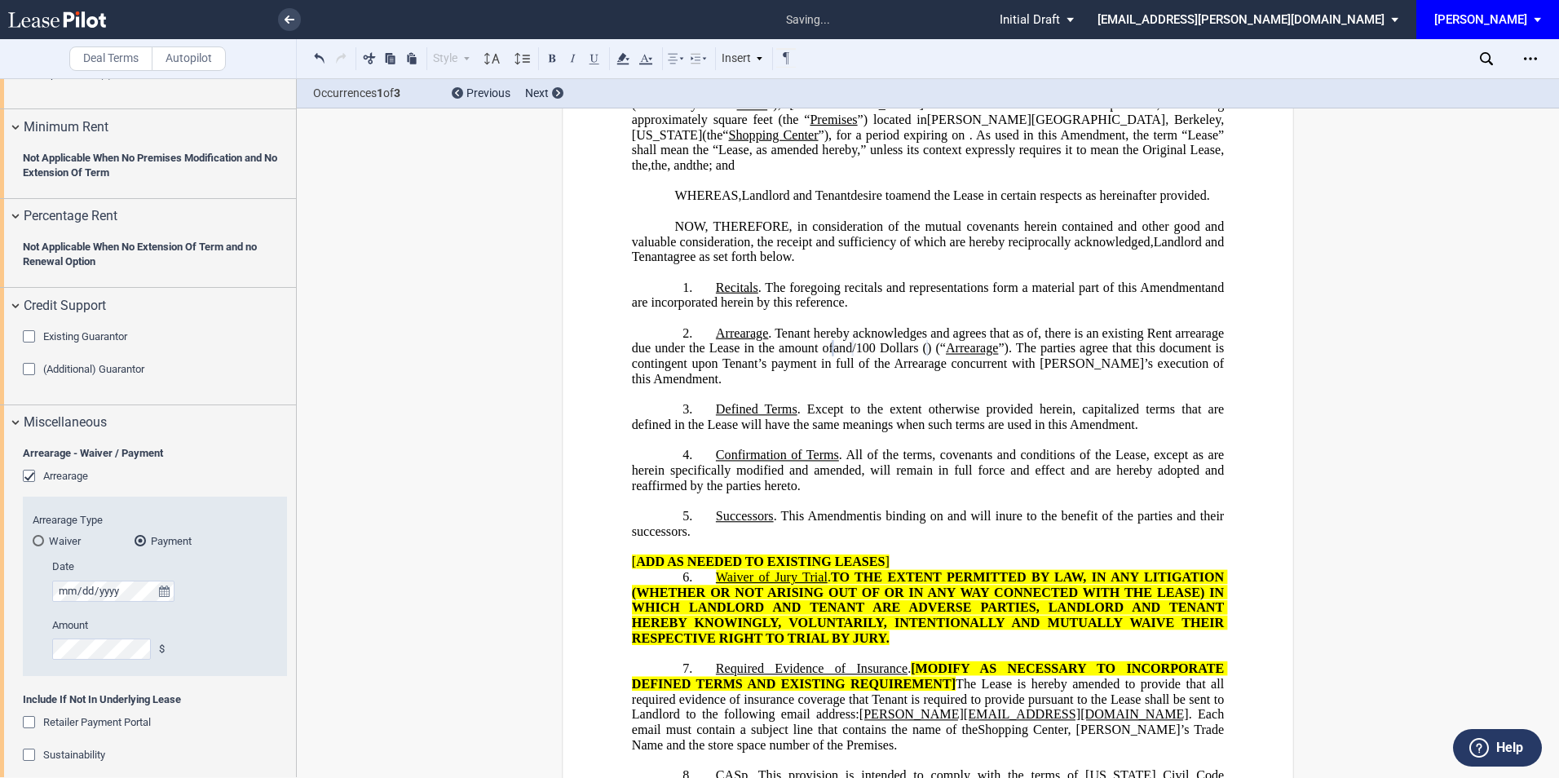
click at [862, 355] on span ", there is an existing Rent arrearage due under the Lease in the amount of" at bounding box center [929, 339] width 595 height 29
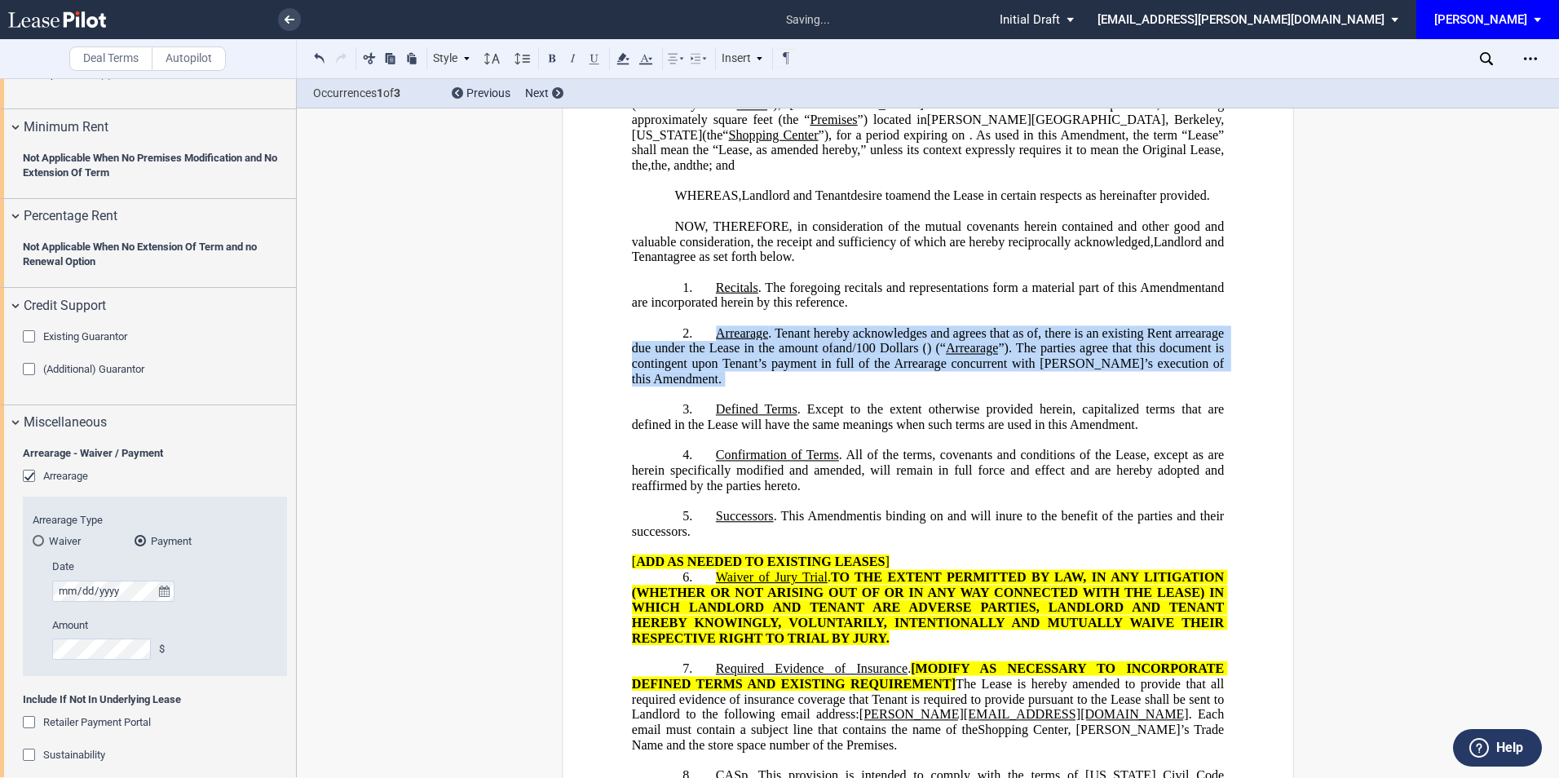
drag, startPoint x: 712, startPoint y: 364, endPoint x: 1042, endPoint y: 419, distance: 334.9
drag, startPoint x: 1042, startPoint y: 419, endPoint x: 955, endPoint y: 400, distance: 89.4
